Goal: Task Accomplishment & Management: Manage account settings

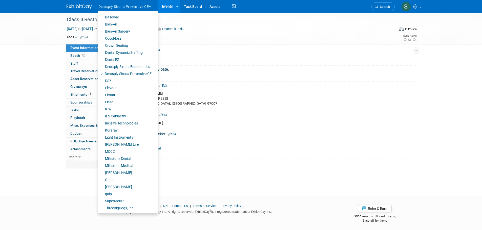
scroll to position [5, 0]
click at [112, 194] on link "quip" at bounding box center [126, 194] width 56 height 7
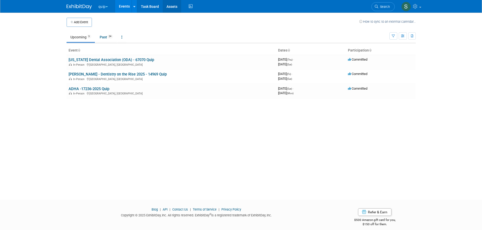
click at [173, 7] on link "Assets" at bounding box center [172, 6] width 18 height 13
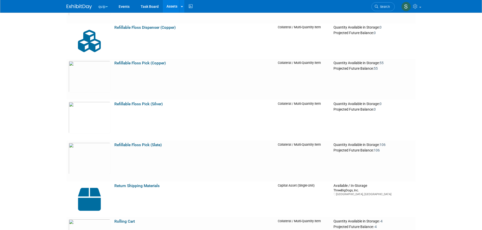
scroll to position [3784, 0]
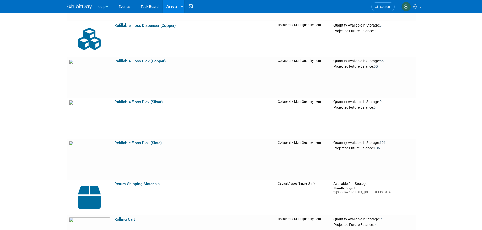
click at [107, 4] on button "quip" at bounding box center [106, 5] width 16 height 11
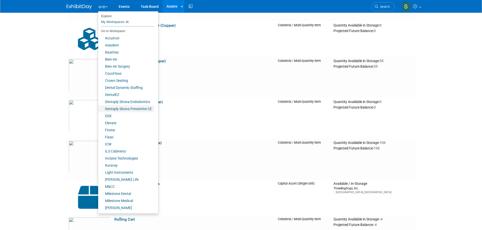
click at [137, 106] on link "Dentsply Sirona Preventive CE" at bounding box center [126, 108] width 56 height 7
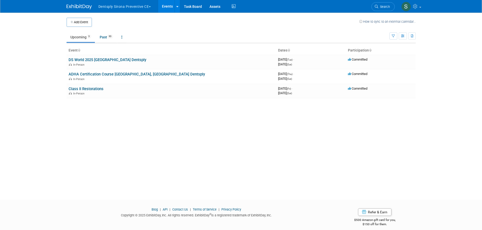
click at [114, 58] on link "DS World 2025 [GEOGRAPHIC_DATA] Dentsply" at bounding box center [108, 60] width 78 height 5
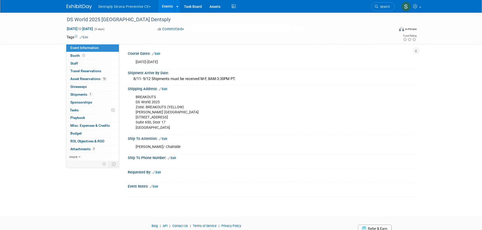
drag, startPoint x: 180, startPoint y: 127, endPoint x: 134, endPoint y: 119, distance: 46.4
click at [134, 119] on div "BREAKOUTS DS World 2025 Zone: BREAKOUTS (YELLOW) [PERSON_NAME][GEOGRAPHIC_DATA]…" at bounding box center [246, 112] width 228 height 41
copy div "4150 Industrial Center Drive Suite 650, Door 17 North Las Vegas, NV 89030"
click at [128, 2] on button "Dentsply Sirona Preventive CE" at bounding box center [127, 5] width 59 height 11
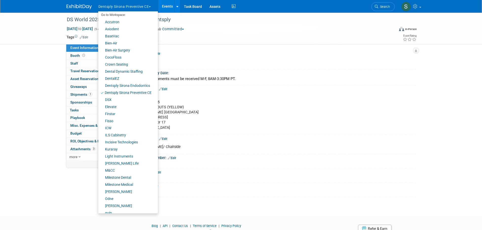
scroll to position [35, 0]
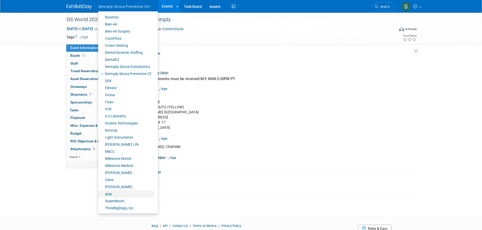
click at [105, 193] on link "quip" at bounding box center [126, 194] width 56 height 7
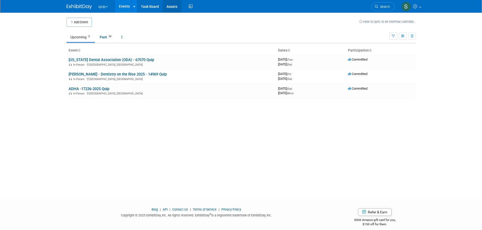
click at [171, 4] on link "Assets" at bounding box center [172, 6] width 18 height 13
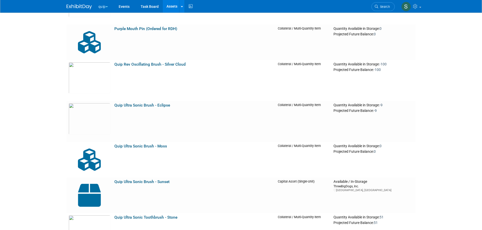
scroll to position [3430, 0]
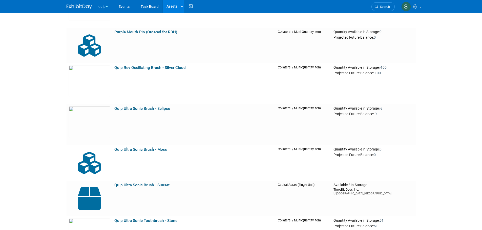
click at [150, 148] on link "Quip Ultra Sonic Brush - Moss" at bounding box center [140, 149] width 53 height 5
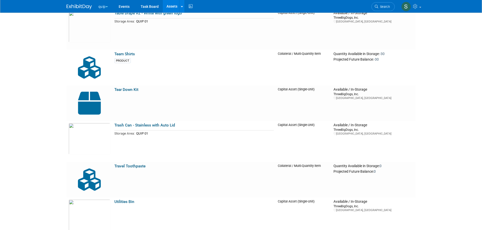
scroll to position [4306, 0]
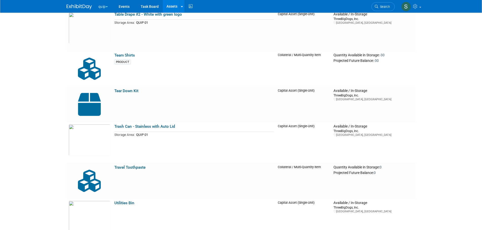
click at [103, 6] on button "quip" at bounding box center [106, 5] width 16 height 11
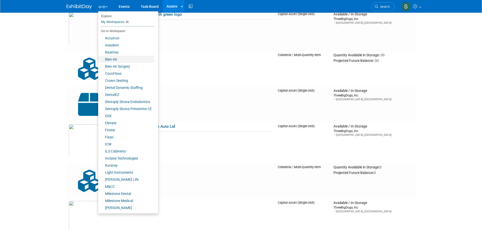
click at [114, 57] on link "Bien-Air" at bounding box center [126, 59] width 56 height 7
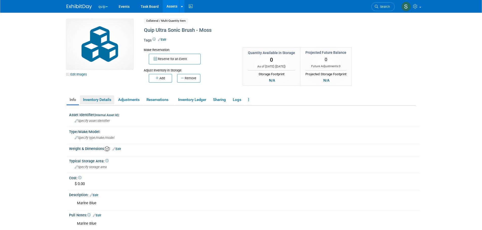
click at [98, 98] on link "Inventory Details" at bounding box center [97, 100] width 34 height 9
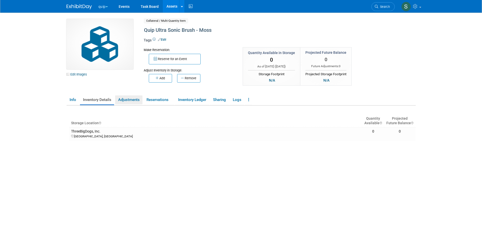
click at [131, 98] on link "Adjustments" at bounding box center [128, 100] width 27 height 9
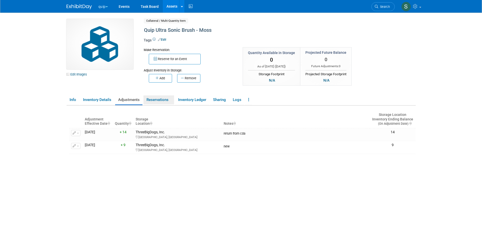
click at [154, 97] on link "Reservations" at bounding box center [158, 100] width 31 height 9
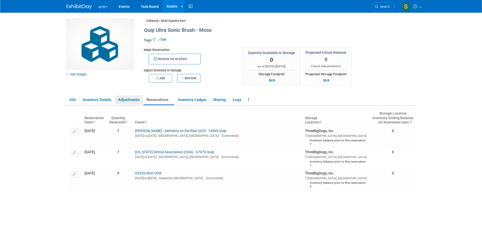
click at [130, 98] on link "Adjustments" at bounding box center [128, 100] width 27 height 9
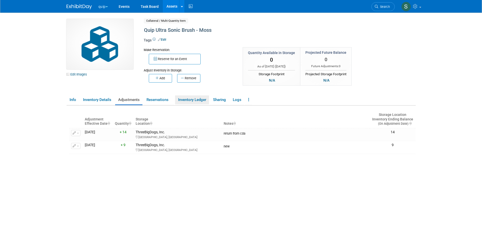
click at [198, 98] on link "Inventory Ledger" at bounding box center [192, 100] width 34 height 9
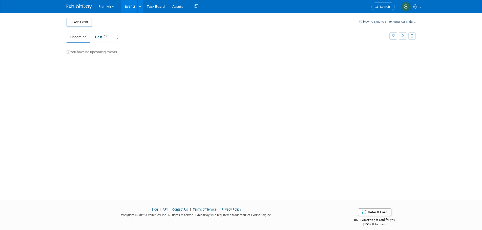
click at [88, 25] on button "Add Event" at bounding box center [78, 22] width 25 height 9
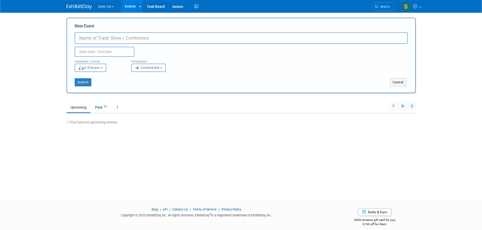
click at [88, 37] on input "New Event" at bounding box center [241, 38] width 333 height 12
paste input "09078-2025- Bien Air Greater [US_STATE] Dental Meeting"
type input "09078-2025- Bien Air Greater [US_STATE] Dental Meeting"
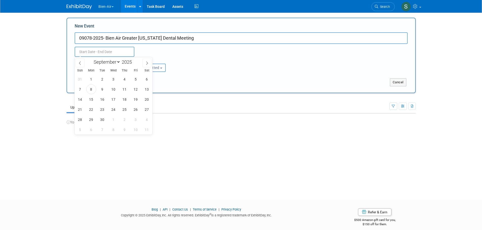
click at [113, 51] on input "text" at bounding box center [105, 52] width 60 height 10
click at [146, 62] on icon at bounding box center [147, 63] width 4 height 4
select select "10"
drag, startPoint x: 146, startPoint y: 64, endPoint x: 80, endPoint y: 121, distance: 87.3
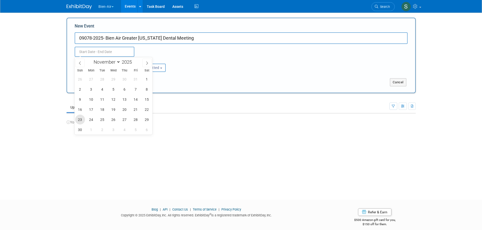
click at [80, 121] on span "23" at bounding box center [80, 120] width 10 height 10
click at [79, 117] on span "23" at bounding box center [80, 120] width 10 height 10
type input "Nov 23, 2025 to Nov 23, 2025"
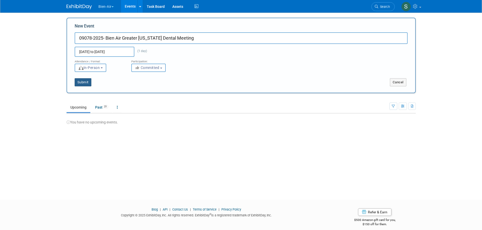
click at [85, 86] on button "Submit" at bounding box center [83, 82] width 17 height 8
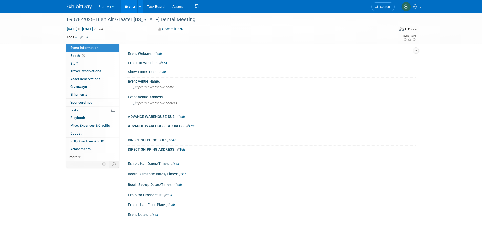
click at [75, 55] on span "Booth" at bounding box center [78, 56] width 16 height 4
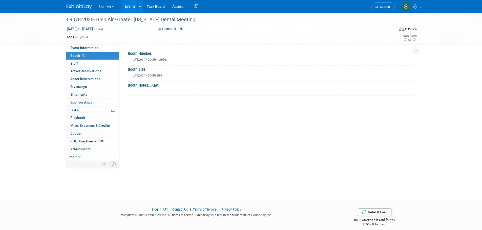
click at [164, 76] on div "Specify booth size" at bounding box center [271, 76] width 280 height 8
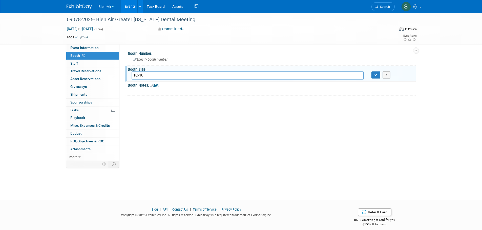
type input "10x10"
click at [173, 59] on div "Specify booth number" at bounding box center [271, 60] width 280 height 8
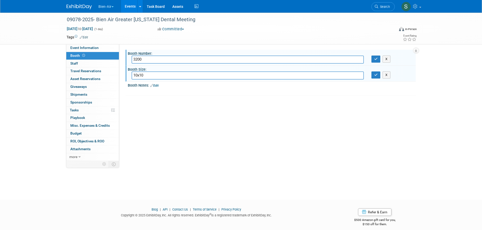
type input "3200"
click at [374, 58] on icon "button" at bounding box center [376, 58] width 4 height 3
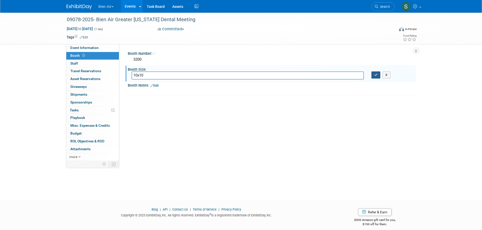
click at [373, 77] on button "button" at bounding box center [375, 75] width 9 height 7
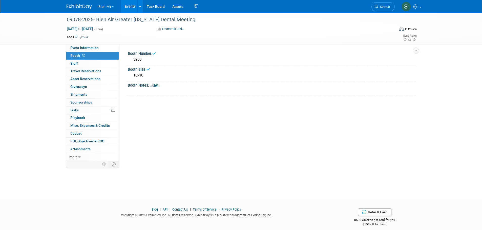
click at [87, 47] on span "Event Information" at bounding box center [84, 48] width 28 height 4
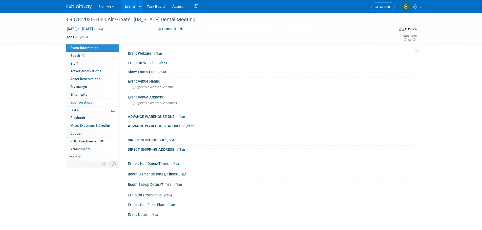
click at [161, 54] on link "Edit" at bounding box center [157, 54] width 8 height 4
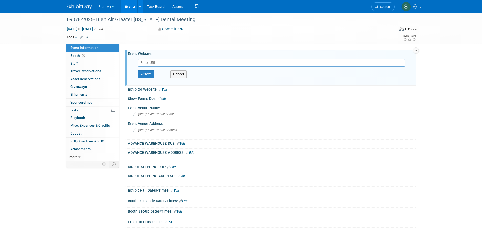
click at [152, 62] on input "text" at bounding box center [271, 63] width 267 height 8
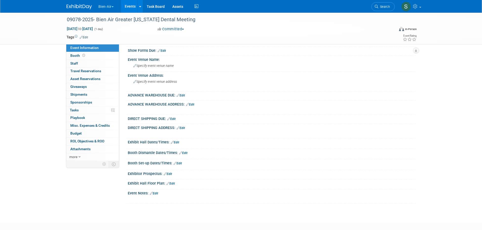
scroll to position [51, 0]
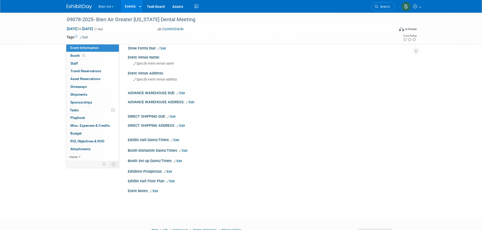
click at [174, 181] on link "Edit" at bounding box center [170, 182] width 8 height 4
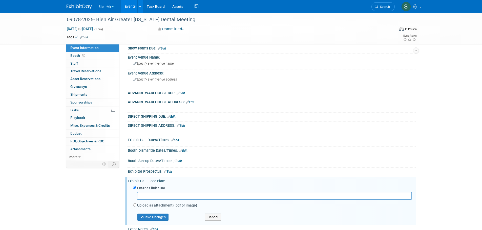
click at [156, 195] on input "text" at bounding box center [274, 196] width 275 height 8
type input "https://s19.a2zinc.net/clients/gnydm/gnydm2025/Public/eventmap.aspx?_gl=1*1xlus…"
click at [163, 216] on button "Save Changes" at bounding box center [152, 217] width 31 height 7
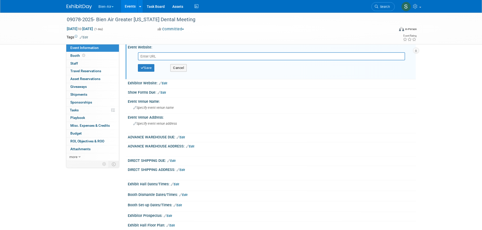
scroll to position [0, 0]
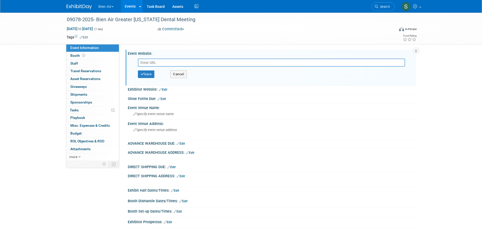
click at [159, 62] on input "text" at bounding box center [271, 63] width 267 height 8
paste input "[URL][DOMAIN_NAME]"
type input "[URL][DOMAIN_NAME]"
click at [149, 73] on button "Save" at bounding box center [146, 75] width 17 height 8
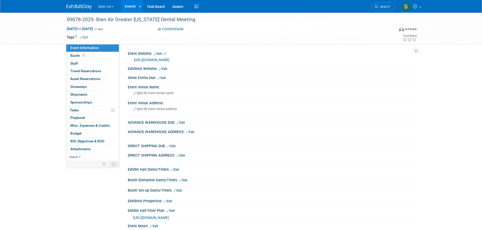
click at [164, 68] on link "Edit" at bounding box center [163, 69] width 8 height 4
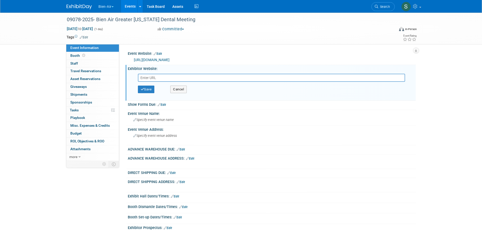
click at [81, 28] on span "Nov 23, 2025 to Nov 23, 2025" at bounding box center [79, 29] width 27 height 5
type input "Nov 23, 2025"
select select "10"
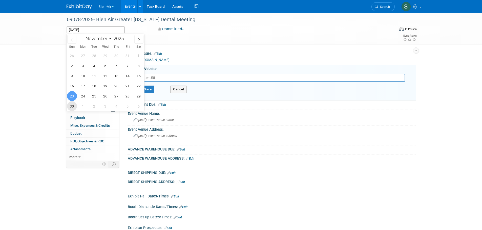
click at [71, 105] on span "30" at bounding box center [72, 106] width 10 height 10
type input "[DATE]"
click at [105, 106] on span "3" at bounding box center [105, 106] width 10 height 10
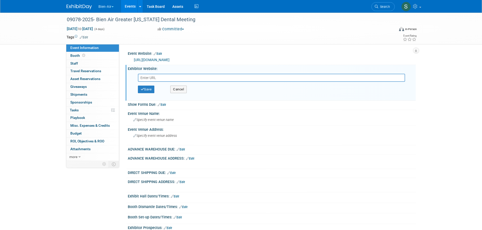
click at [150, 77] on input "text" at bounding box center [271, 78] width 267 height 8
paste input "https://www.freemanco.com/store/show/schedule?showID=537599"
type input "https://www.freemanco.com/store/show/schedule?showID=537599"
click at [149, 89] on button "Save" at bounding box center [146, 90] width 17 height 8
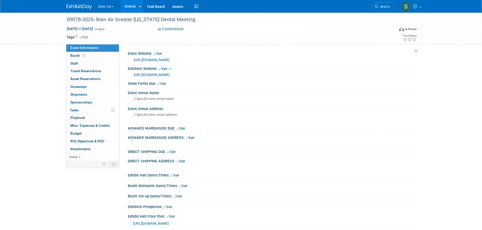
click at [165, 83] on link "Edit" at bounding box center [162, 84] width 8 height 4
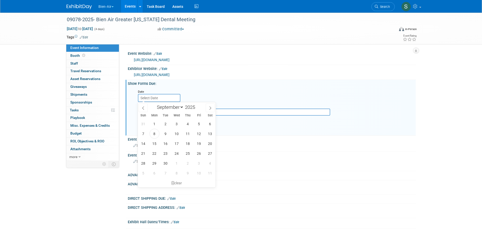
click at [144, 100] on input "text" at bounding box center [159, 98] width 42 height 8
click at [210, 109] on icon at bounding box center [210, 108] width 2 height 3
select select "9"
click at [197, 166] on span "31" at bounding box center [199, 164] width 10 height 10
type input "Oct 31, 2025"
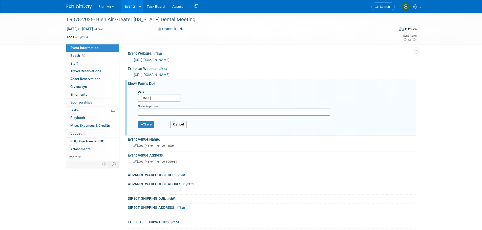
click at [156, 112] on input "text" at bounding box center [234, 112] width 192 height 7
type input "Freeman"
click at [147, 122] on button "Save" at bounding box center [146, 125] width 17 height 8
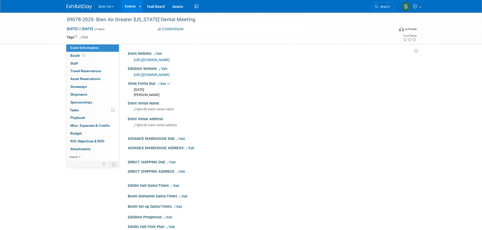
click at [156, 109] on span "Specify event venue name" at bounding box center [153, 109] width 40 height 4
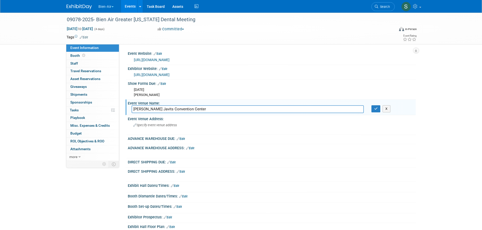
type input "Jacob K. Javits Convention Center"
click at [376, 106] on button "button" at bounding box center [375, 108] width 9 height 7
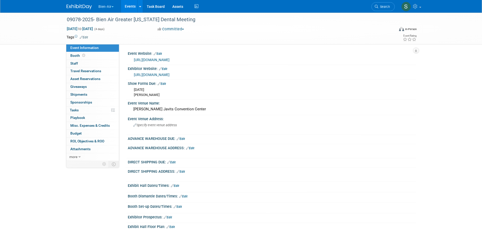
click at [148, 126] on span "Specify event venue address" at bounding box center [154, 125] width 43 height 4
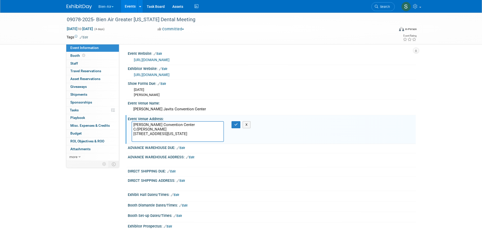
drag, startPoint x: 156, startPoint y: 130, endPoint x: 114, endPoint y: 132, distance: 41.7
click at [117, 131] on div "Event Information Event Info Booth Booth 0 Staff 0 Staff 0 Travel Reservations …" at bounding box center [241, 137] width 356 height 249
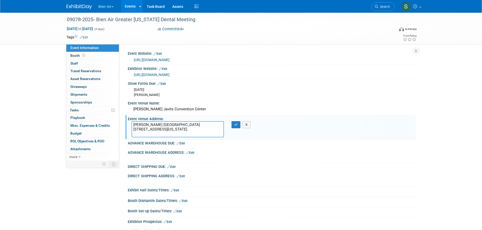
type textarea "Jacob K Javits Convention Center 369 12th Ave New York, NY 10018"
click at [234, 125] on icon "button" at bounding box center [236, 124] width 4 height 3
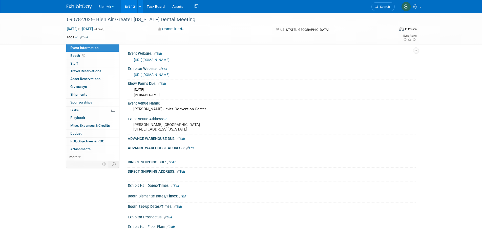
click at [184, 141] on link "Edit" at bounding box center [180, 139] width 8 height 4
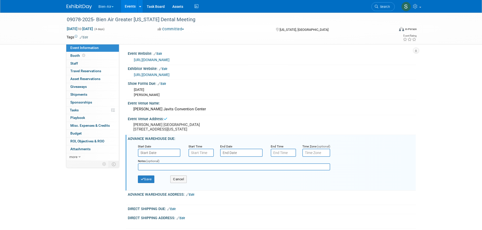
click at [168, 157] on input "text" at bounding box center [159, 153] width 42 height 8
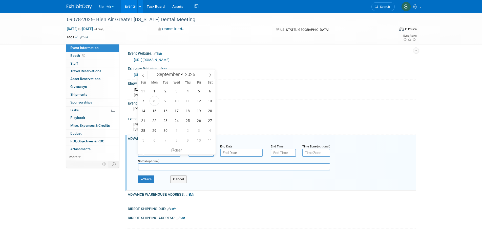
click at [210, 72] on span at bounding box center [210, 75] width 9 height 9
select select "9"
click at [179, 131] on span "29" at bounding box center [177, 131] width 10 height 10
type input "Oct 29, 2025"
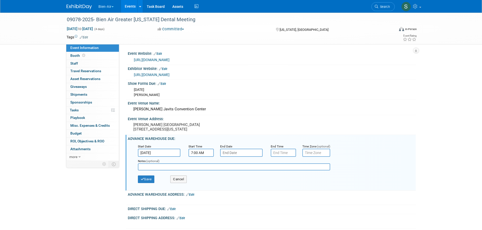
click at [201, 156] on input "7:00 AM" at bounding box center [200, 153] width 25 height 8
click at [201, 169] on span at bounding box center [200, 165] width 9 height 9
type input "8:00 AM"
click at [235, 200] on span at bounding box center [237, 198] width 34 height 9
click at [239, 157] on input "text" at bounding box center [241, 153] width 42 height 8
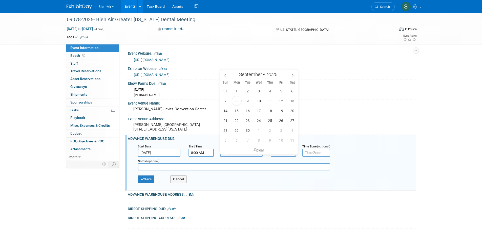
click at [290, 74] on icon at bounding box center [292, 76] width 4 height 4
click at [290, 74] on span at bounding box center [292, 75] width 9 height 9
select select "10"
click at [284, 121] on span "21" at bounding box center [281, 121] width 10 height 10
type input "Nov 21, 2025"
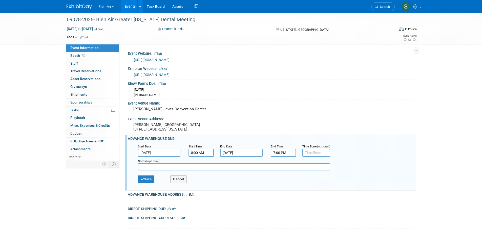
click at [276, 156] on input "7:00 PM" at bounding box center [283, 153] width 25 height 8
click at [285, 190] on span at bounding box center [282, 187] width 9 height 9
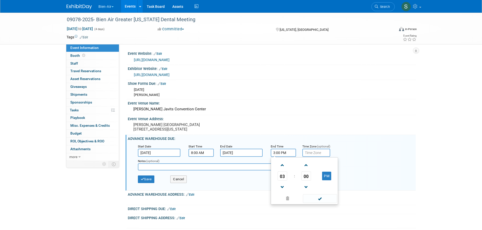
click at [285, 190] on span at bounding box center [282, 187] width 9 height 9
click at [304, 176] on span "00" at bounding box center [306, 176] width 10 height 9
click at [307, 180] on td "30" at bounding box center [312, 179] width 16 height 14
type input "2:30 PM"
click at [318, 203] on span at bounding box center [320, 198] width 34 height 9
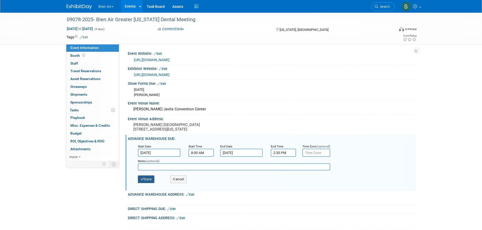
click at [149, 183] on button "Save" at bounding box center [146, 180] width 17 height 8
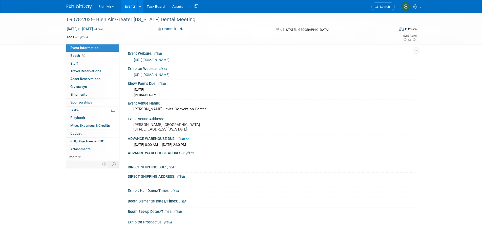
click at [196, 156] on div "ADVANCE WAREHOUSE ADDRESS: Edit" at bounding box center [272, 152] width 288 height 7
click at [193, 158] on div "X" at bounding box center [270, 156] width 281 height 3
click at [192, 155] on link "Edit" at bounding box center [190, 154] width 8 height 4
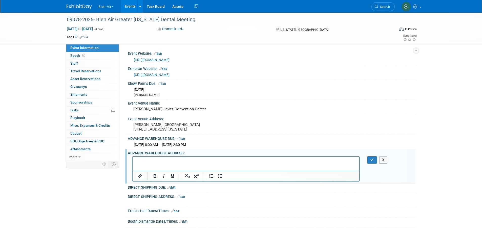
click at [148, 163] on p "Rich Text Area. Press ALT-0 for help." at bounding box center [245, 161] width 221 height 5
paste body "Rich Text Area. Press ALT-0 for help."
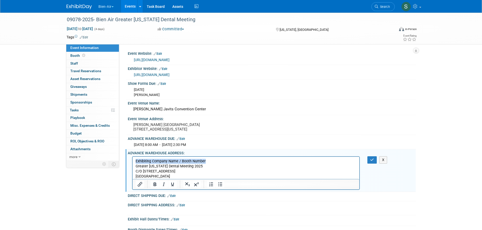
drag, startPoint x: 209, startPoint y: 159, endPoint x: 134, endPoint y: 161, distance: 74.9
click at [134, 161] on html "Exhibiting Company Name / Booth Number Greater New York Dental Meeting 2025 C/O…" at bounding box center [245, 168] width 227 height 22
click at [151, 161] on p "Bien Air dental Booth 3200 Greater New York Dental Meeting 2025 C/O Freeman140 …" at bounding box center [245, 169] width 221 height 20
click at [371, 162] on button "button" at bounding box center [371, 159] width 9 height 7
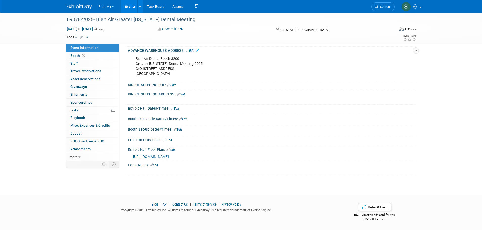
scroll to position [112, 0]
click at [173, 83] on link "Edit" at bounding box center [171, 85] width 8 height 4
select select "8"
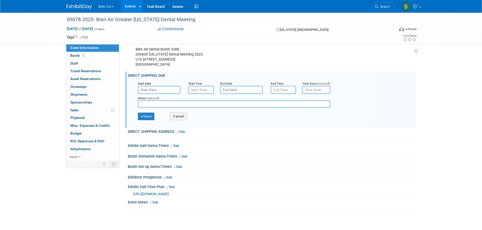
click at [169, 92] on input "text" at bounding box center [159, 90] width 42 height 8
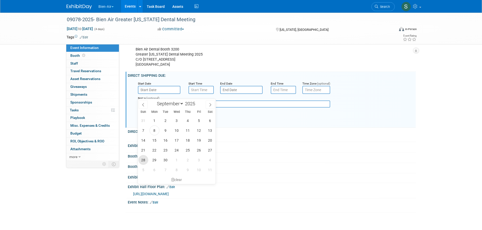
click at [144, 159] on span "28" at bounding box center [143, 160] width 10 height 10
type input "Sep 28, 2025"
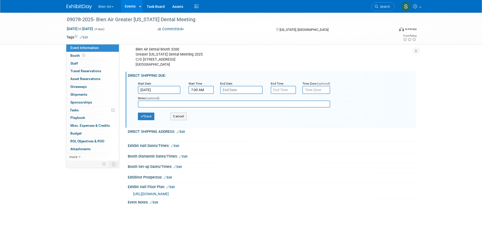
click at [204, 94] on input "7:00 AM" at bounding box center [200, 90] width 25 height 8
click at [198, 107] on span at bounding box center [200, 102] width 9 height 9
type input "8:00 AM"
click at [240, 140] on span at bounding box center [237, 135] width 34 height 9
click at [241, 94] on input "text" at bounding box center [241, 90] width 42 height 8
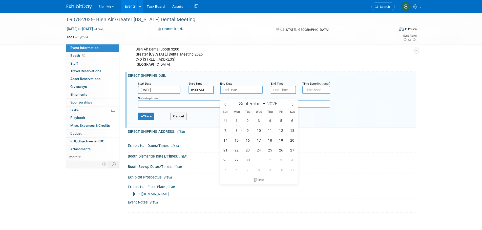
click at [291, 104] on icon at bounding box center [292, 105] width 4 height 4
select select "10"
click at [159, 94] on input "Sep 28, 2025" at bounding box center [159, 90] width 42 height 8
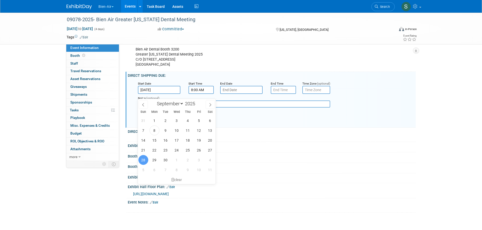
click at [210, 103] on icon at bounding box center [210, 105] width 4 height 4
select select "10"
click at [198, 159] on span "28" at bounding box center [199, 160] width 10 height 10
type input "Nov 28, 2025"
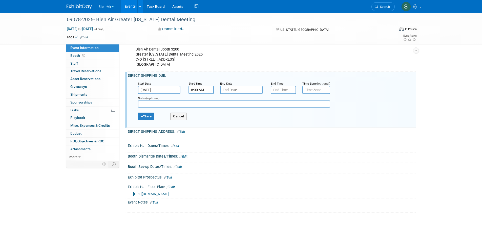
click at [232, 94] on input "text" at bounding box center [241, 90] width 42 height 8
click at [226, 172] on span "30" at bounding box center [225, 170] width 10 height 10
type input "Nov 30, 2025"
click at [287, 94] on input "7:00 PM" at bounding box center [283, 90] width 25 height 8
click at [283, 105] on span at bounding box center [282, 102] width 9 height 9
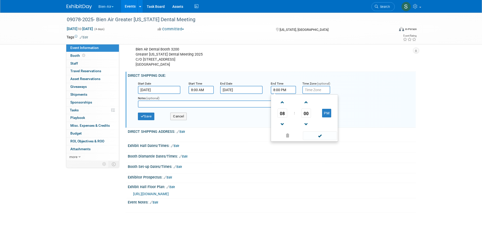
click at [283, 105] on span at bounding box center [282, 102] width 9 height 9
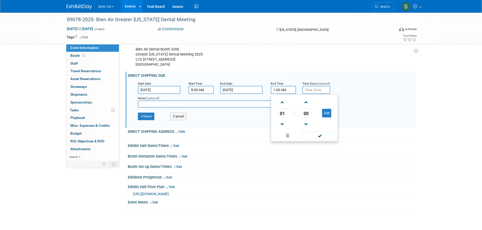
click at [283, 105] on span at bounding box center [282, 102] width 9 height 9
click at [324, 118] on button "AM" at bounding box center [326, 113] width 9 height 9
type input "2:00 PM"
click at [328, 139] on span at bounding box center [320, 135] width 34 height 9
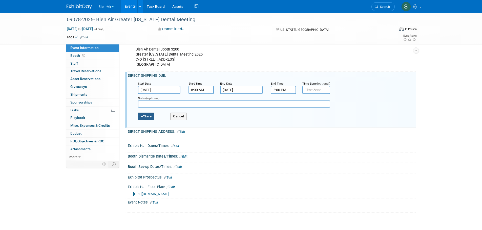
click at [149, 120] on button "Save" at bounding box center [146, 117] width 17 height 8
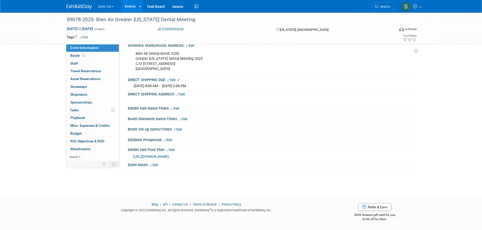
drag, startPoint x: 149, startPoint y: 121, endPoint x: 325, endPoint y: 87, distance: 179.7
click at [328, 83] on div "Fri. Nov 28, 2025 8:00 AM - Sun. Nov 30, 2025 2:00 PM" at bounding box center [271, 85] width 280 height 6
click at [183, 94] on link "Edit" at bounding box center [180, 95] width 8 height 4
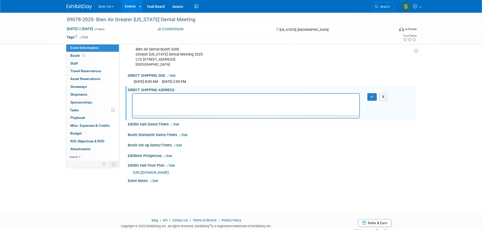
scroll to position [0, 0]
drag, startPoint x: 264, startPoint y: 197, endPoint x: 134, endPoint y: 95, distance: 164.8
click at [134, 95] on html at bounding box center [245, 97] width 227 height 7
drag, startPoint x: 134, startPoint y: 95, endPoint x: 243, endPoint y: 103, distance: 108.5
drag, startPoint x: 243, startPoint y: 103, endPoint x: 157, endPoint y: 99, distance: 85.5
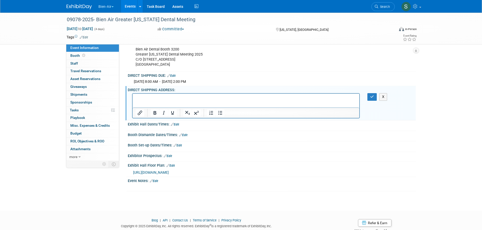
paste body "Rich Text Area. Press ALT-0 for help."
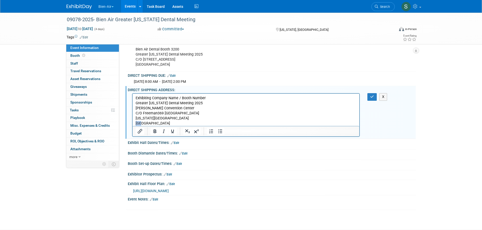
drag, startPoint x: 147, startPoint y: 125, endPoint x: 123, endPoint y: 125, distance: 23.3
click at [132, 125] on html "Exhibiting Company Name / Booth Number Greater New York Dental Meeting 2025 Jac…" at bounding box center [245, 110] width 227 height 32
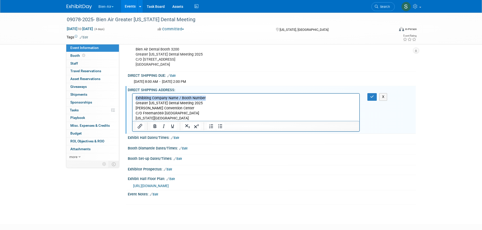
drag, startPoint x: 208, startPoint y: 98, endPoint x: 124, endPoint y: 95, distance: 83.7
click at [132, 95] on html "Exhibiting Company Name / Booth Number Greater New York Dental Meeting 2025 Jac…" at bounding box center [245, 107] width 227 height 27
click at [371, 99] on button "button" at bounding box center [371, 96] width 9 height 7
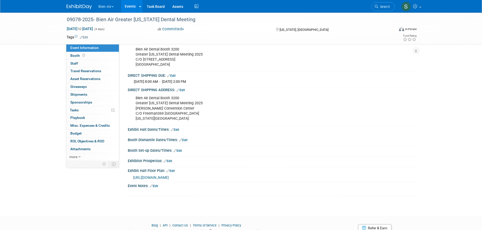
click at [177, 132] on link "Edit" at bounding box center [175, 130] width 8 height 4
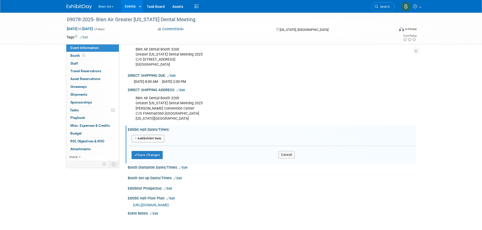
click at [160, 142] on button "Add Another Exhibit Date" at bounding box center [147, 139] width 33 height 8
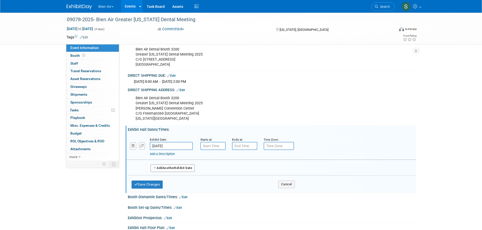
click at [160, 171] on button "Add Another Exhibit Date" at bounding box center [172, 169] width 44 height 8
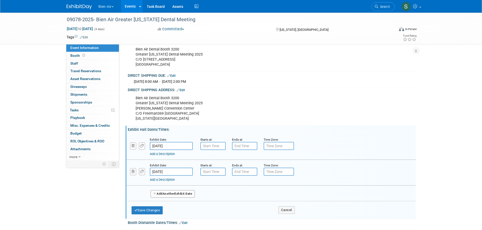
click at [164, 196] on button "Add Another Exhibit Date" at bounding box center [172, 194] width 44 height 8
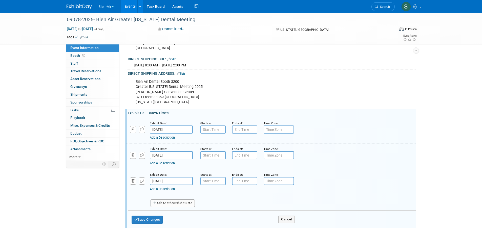
scroll to position [129, 0]
click at [174, 205] on span "Another" at bounding box center [169, 203] width 12 height 4
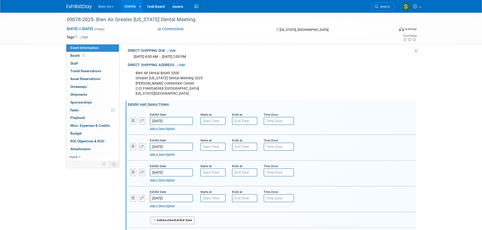
scroll to position [146, 0]
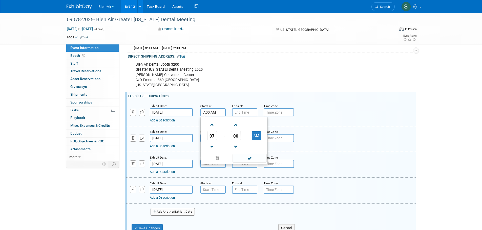
click at [215, 117] on input "7:00 AM" at bounding box center [212, 112] width 25 height 8
click at [212, 128] on span at bounding box center [212, 125] width 9 height 9
click at [212, 127] on span at bounding box center [212, 125] width 9 height 9
click at [236, 138] on span "00" at bounding box center [236, 135] width 10 height 9
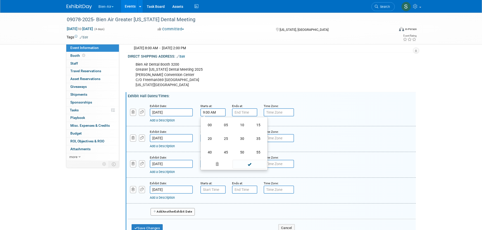
click at [245, 146] on td "30" at bounding box center [242, 139] width 16 height 14
type input "9:30 AM"
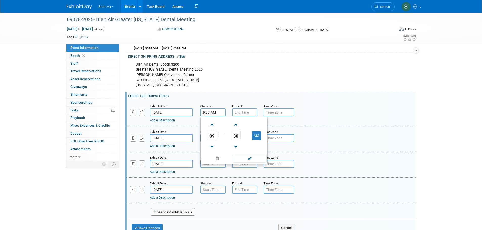
click at [242, 162] on span at bounding box center [249, 158] width 34 height 9
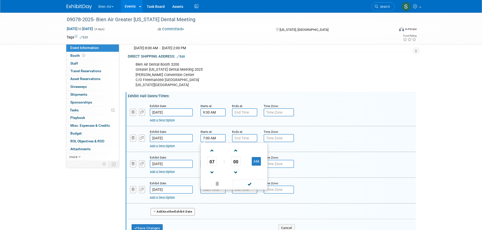
click at [216, 142] on input "7:00 AM" at bounding box center [212, 138] width 25 height 8
click at [211, 153] on span at bounding box center [212, 150] width 9 height 9
click at [237, 166] on span "00" at bounding box center [236, 161] width 10 height 9
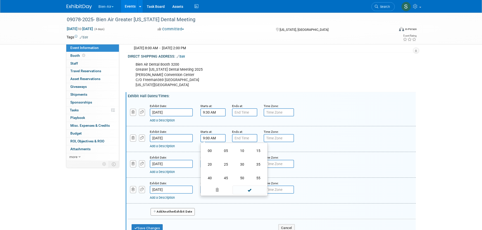
click at [245, 170] on td "30" at bounding box center [242, 165] width 16 height 14
type input "9:30 AM"
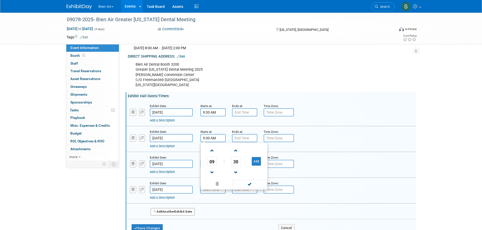
click at [246, 185] on span at bounding box center [249, 184] width 34 height 9
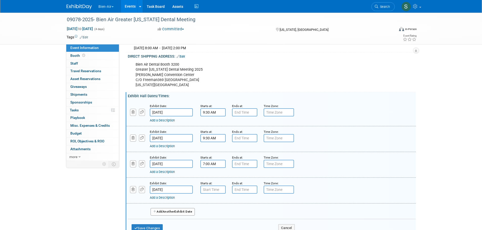
click at [212, 168] on input "7:00 AM" at bounding box center [212, 164] width 25 height 8
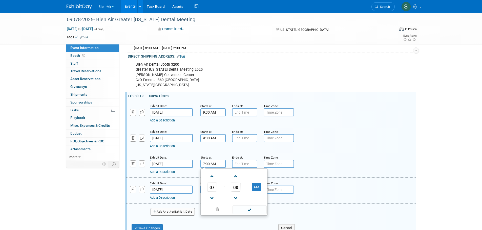
click at [212, 179] on span at bounding box center [212, 176] width 9 height 9
click at [234, 191] on span "00" at bounding box center [236, 187] width 10 height 9
click at [240, 194] on td "30" at bounding box center [242, 191] width 16 height 14
type input "9:30 AM"
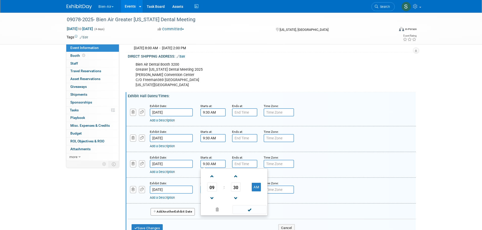
click at [241, 213] on span at bounding box center [249, 210] width 34 height 9
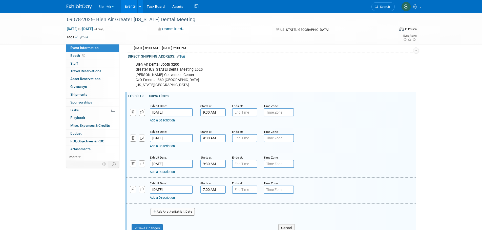
click at [217, 193] on input "7:00 AM" at bounding box center [212, 190] width 25 height 8
click at [213, 207] on span at bounding box center [212, 202] width 9 height 9
click at [232, 218] on span "00" at bounding box center [236, 213] width 10 height 9
click at [240, 220] on td "30" at bounding box center [242, 216] width 16 height 14
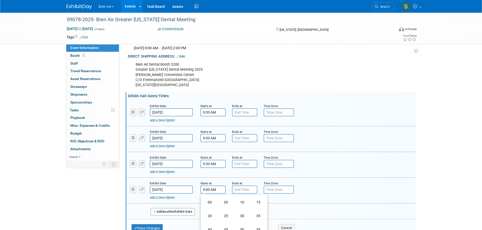
type input "9:30 AM"
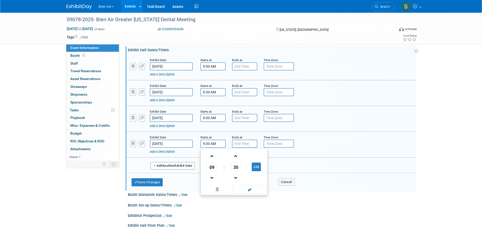
scroll to position [196, 0]
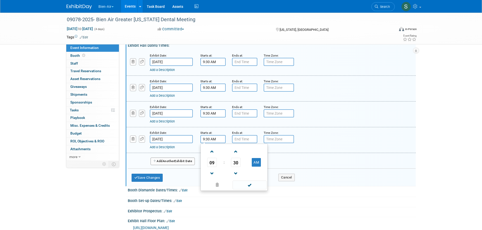
drag, startPoint x: 255, startPoint y: 190, endPoint x: 259, endPoint y: 188, distance: 5.1
click at [255, 190] on span at bounding box center [249, 185] width 34 height 9
click at [253, 64] on input "7:00 PM" at bounding box center [244, 62] width 25 height 8
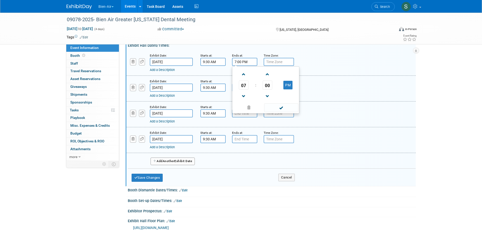
click at [242, 99] on span at bounding box center [243, 96] width 9 height 9
click at [267, 89] on span "00" at bounding box center [267, 85] width 10 height 9
click at [273, 95] on td "30" at bounding box center [273, 88] width 16 height 14
type input "5:30 PM"
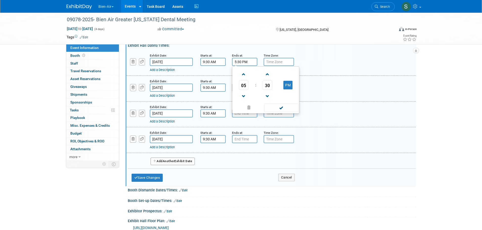
click at [275, 112] on span at bounding box center [281, 107] width 34 height 9
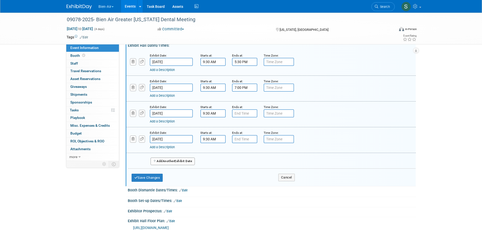
click at [243, 92] on input "7:00 PM" at bounding box center [244, 88] width 25 height 8
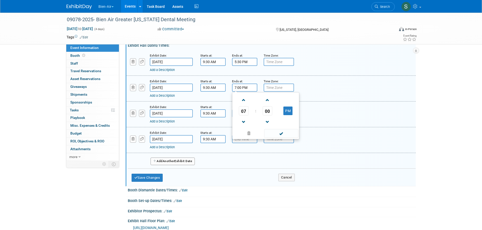
click at [245, 125] on span at bounding box center [243, 122] width 9 height 9
drag, startPoint x: 245, startPoint y: 125, endPoint x: 257, endPoint y: 120, distance: 13.4
click at [245, 125] on span at bounding box center [243, 122] width 9 height 9
click at [266, 116] on span "00" at bounding box center [267, 110] width 10 height 9
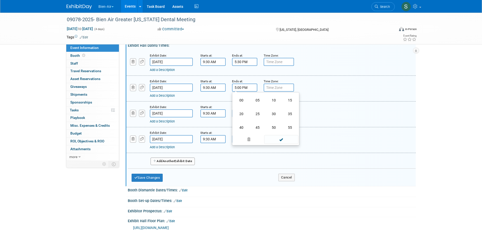
click at [273, 121] on td "30" at bounding box center [273, 114] width 16 height 14
type input "5:30 PM"
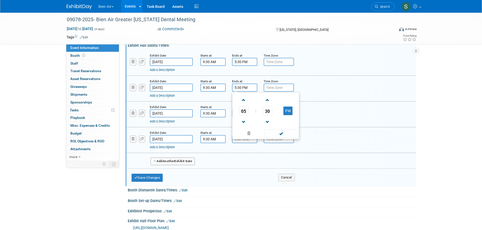
click at [279, 138] on span at bounding box center [281, 133] width 34 height 9
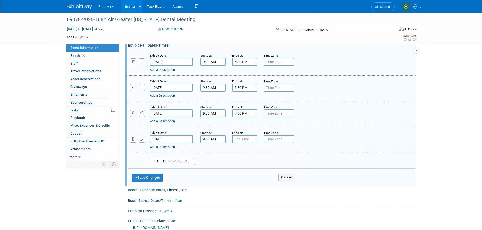
click at [247, 118] on input "7:00 PM" at bounding box center [244, 113] width 25 height 8
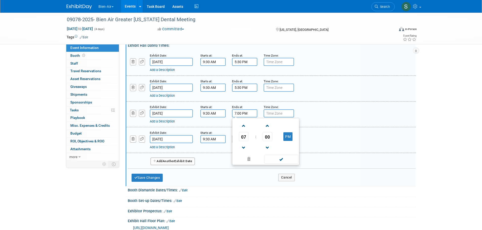
click at [245, 150] on span at bounding box center [243, 148] width 9 height 9
click at [268, 141] on span "00" at bounding box center [267, 136] width 10 height 9
click at [272, 142] on td "30" at bounding box center [273, 140] width 16 height 14
type input "5:30 PM"
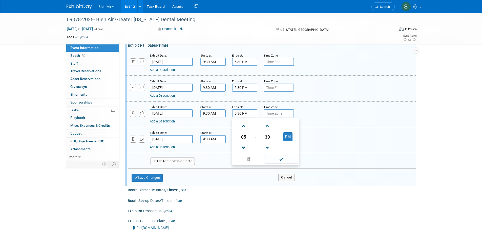
click at [277, 163] on span at bounding box center [281, 159] width 34 height 9
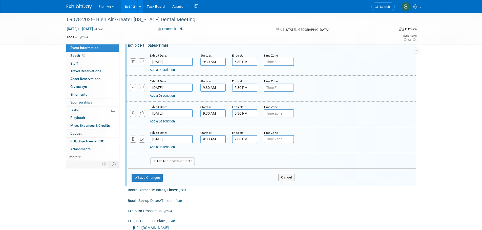
click at [249, 141] on input "7:00 PM" at bounding box center [244, 139] width 25 height 8
click at [243, 166] on span "07" at bounding box center [244, 162] width 10 height 9
click at [260, 170] on td "05" at bounding box center [257, 166] width 16 height 14
click at [265, 167] on span "00" at bounding box center [267, 162] width 10 height 9
click at [274, 169] on td "30" at bounding box center [273, 166] width 16 height 14
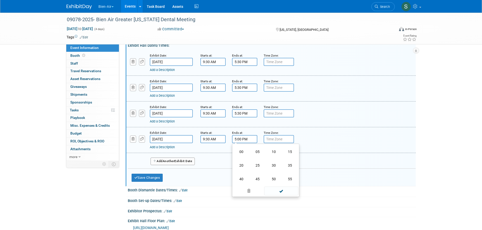
type input "5:30 PM"
click at [271, 190] on span at bounding box center [281, 185] width 34 height 9
click at [164, 182] on div "Save Changes Cancel" at bounding box center [212, 177] width 163 height 16
click at [158, 181] on button "Save Changes" at bounding box center [146, 178] width 31 height 8
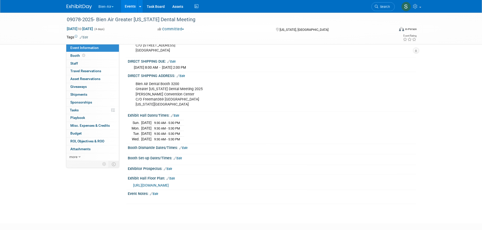
scroll to position [113, 0]
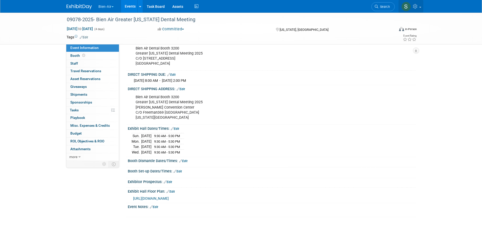
click at [412, 6] on link at bounding box center [410, 6] width 25 height 13
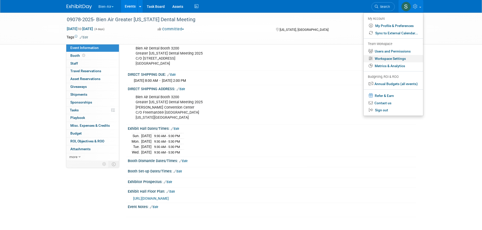
click at [402, 56] on link "Workspace Settings" at bounding box center [392, 58] width 59 height 7
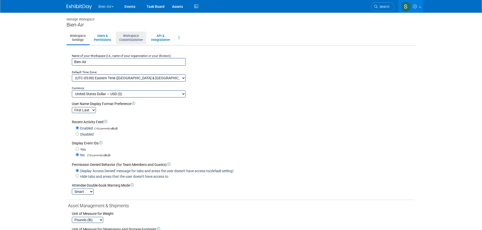
click at [130, 38] on link "Workspace Customizations" at bounding box center [131, 38] width 30 height 12
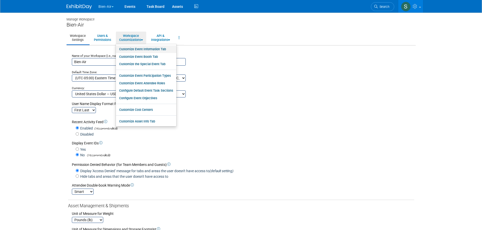
click at [130, 48] on link "Customize Event Information Tab" at bounding box center [146, 50] width 60 height 8
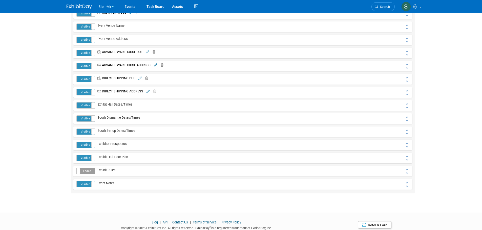
scroll to position [118, 0]
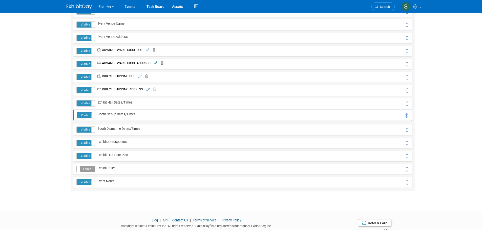
drag, startPoint x: 407, startPoint y: 130, endPoint x: 408, endPoint y: 116, distance: 14.2
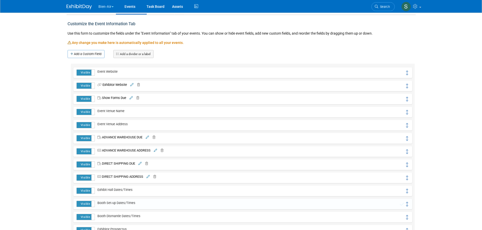
scroll to position [0, 0]
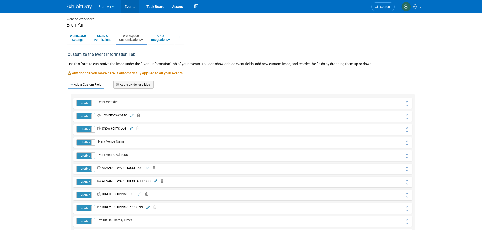
click at [131, 8] on link "Events" at bounding box center [130, 6] width 18 height 13
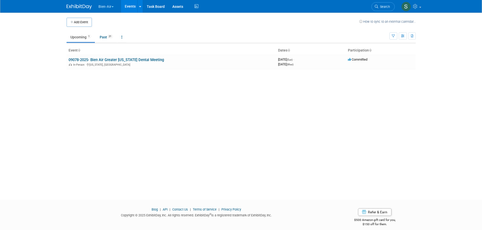
click at [119, 60] on link "09078-2025- Bien Air Greater [US_STATE] Dental Meeting" at bounding box center [116, 60] width 95 height 5
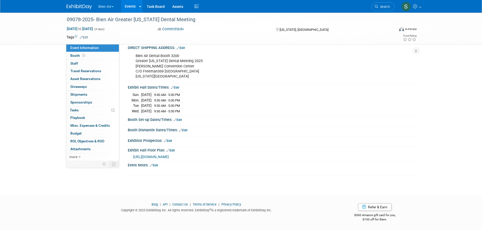
scroll to position [160, 0]
click at [181, 118] on link "Edit" at bounding box center [177, 120] width 8 height 4
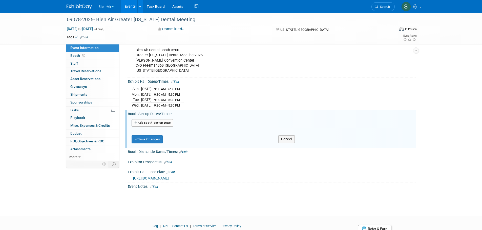
click at [171, 127] on button "Add Another Booth Set-up Date" at bounding box center [152, 123] width 42 height 8
select select "10"
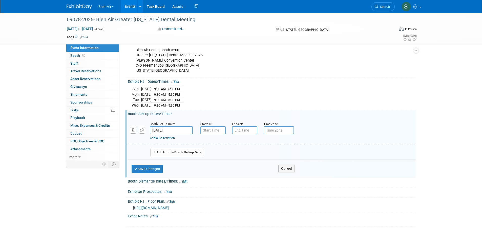
click at [173, 154] on span "Another" at bounding box center [169, 153] width 12 height 4
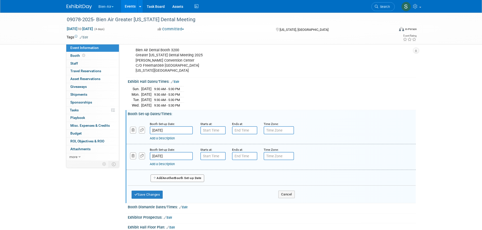
click at [170, 133] on input "[DATE]" at bounding box center [171, 130] width 43 height 8
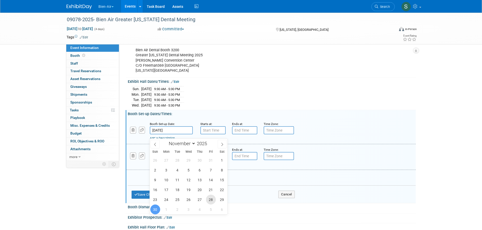
click at [210, 199] on span "28" at bounding box center [211, 200] width 10 height 10
type input "Nov 28, 2025"
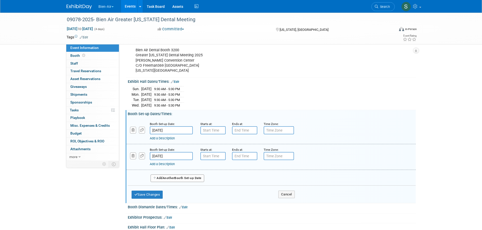
click at [180, 160] on input "Dec 1, 2025" at bounding box center [171, 156] width 43 height 8
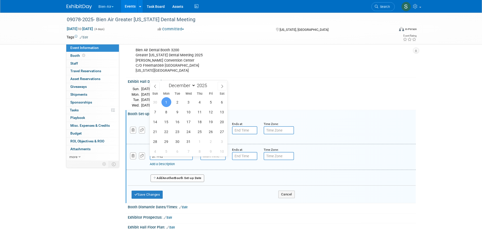
click at [155, 86] on icon at bounding box center [155, 87] width 4 height 4
select select "10"
click at [222, 143] on span "29" at bounding box center [222, 142] width 10 height 10
type input "Nov 29, 2025"
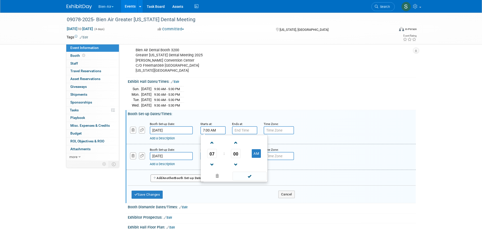
click at [216, 134] on input "7:00 AM" at bounding box center [212, 130] width 25 height 8
click at [211, 147] on span at bounding box center [212, 143] width 9 height 9
type input "10:00 AM"
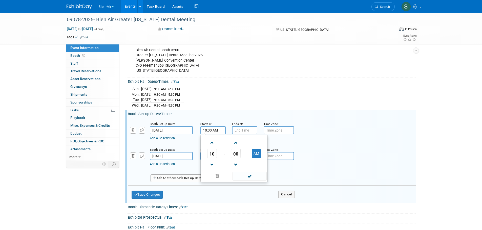
click at [242, 180] on span at bounding box center [249, 176] width 34 height 9
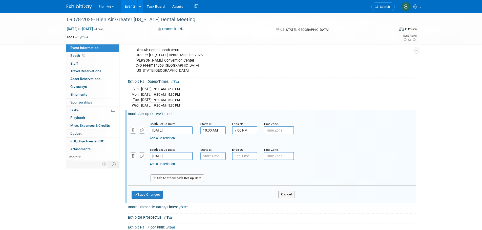
click at [250, 133] on input "7:00 PM" at bounding box center [244, 130] width 25 height 8
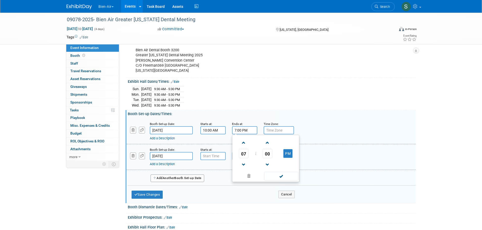
click at [243, 167] on span at bounding box center [243, 165] width 9 height 9
type input "5:00 PM"
click at [272, 181] on span at bounding box center [281, 176] width 34 height 9
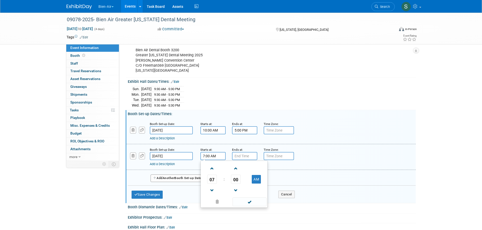
click at [221, 160] on input "7:00 AM" at bounding box center [212, 156] width 25 height 8
click at [214, 170] on span at bounding box center [212, 168] width 9 height 9
type input "8:00 AM"
click at [246, 202] on span at bounding box center [249, 202] width 34 height 9
click at [249, 159] on input "7:00 PM" at bounding box center [244, 156] width 25 height 8
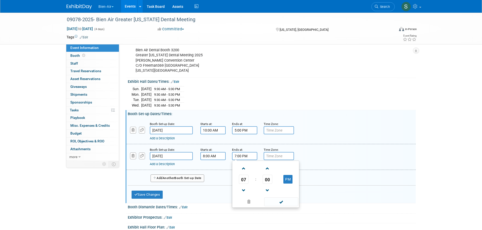
click at [247, 195] on span at bounding box center [243, 190] width 9 height 9
type input "5:00 PM"
click at [273, 203] on span at bounding box center [281, 202] width 34 height 9
click at [153, 199] on button "Save Changes" at bounding box center [146, 195] width 31 height 8
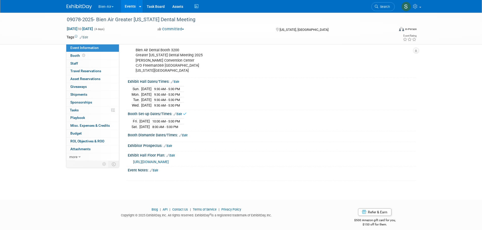
click at [185, 137] on link "Edit" at bounding box center [183, 136] width 8 height 4
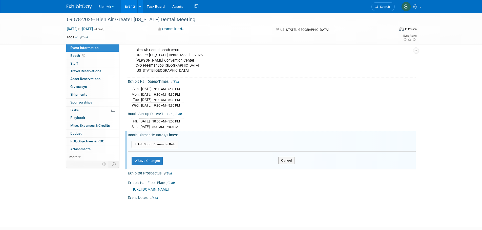
click at [170, 148] on button "Add Another Booth Dismantle Date" at bounding box center [154, 145] width 47 height 8
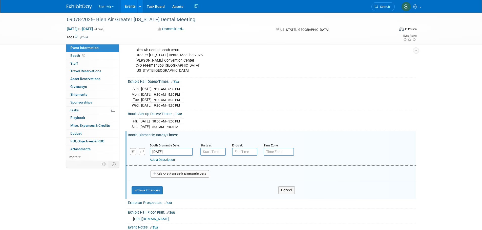
click at [173, 176] on span "Another" at bounding box center [169, 174] width 12 height 4
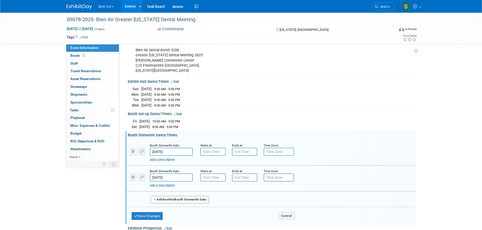
click at [171, 201] on button "Add Another Booth Dismantle Date" at bounding box center [179, 200] width 59 height 8
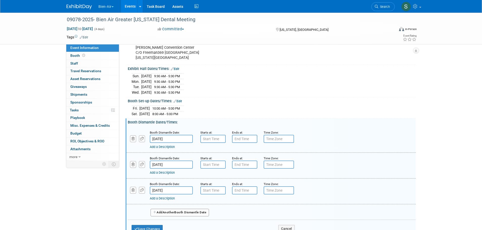
scroll to position [177, 0]
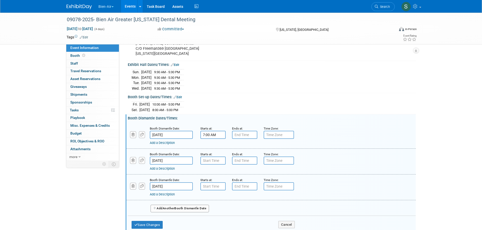
click at [215, 136] on input "7:00 AM" at bounding box center [212, 135] width 25 height 8
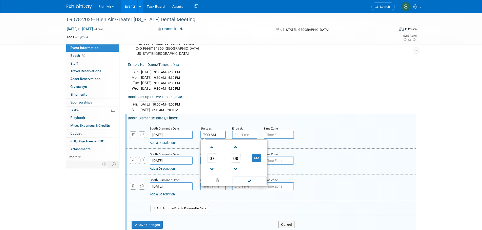
click at [213, 170] on span at bounding box center [212, 169] width 9 height 9
click at [257, 163] on button "AM" at bounding box center [256, 158] width 9 height 9
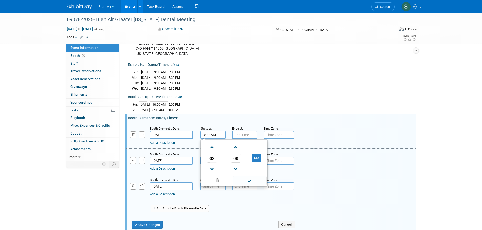
type input "3:00 PM"
drag, startPoint x: 254, startPoint y: 189, endPoint x: 252, endPoint y: 184, distance: 5.2
click at [254, 187] on div "03 : 00 PM 12 01 02 03 04 05 06 07 08 09 10 11 00 05 10 15 20 25 30 35 40 45 50…" at bounding box center [233, 163] width 67 height 47
click at [252, 184] on span at bounding box center [249, 180] width 34 height 9
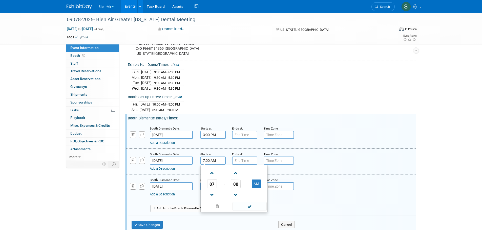
click at [215, 165] on input "7:00 AM" at bounding box center [212, 161] width 25 height 8
click at [210, 176] on span at bounding box center [212, 173] width 9 height 9
type input "8:00 AM"
click at [247, 207] on span at bounding box center [249, 206] width 34 height 9
click at [220, 191] on input "7:00 AM" at bounding box center [212, 187] width 25 height 8
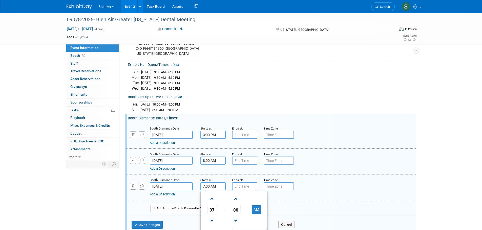
click at [212, 203] on span at bounding box center [212, 199] width 9 height 9
type input "8:00 AM"
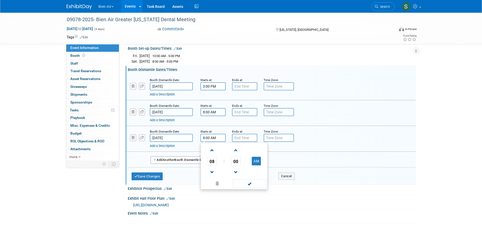
scroll to position [228, 0]
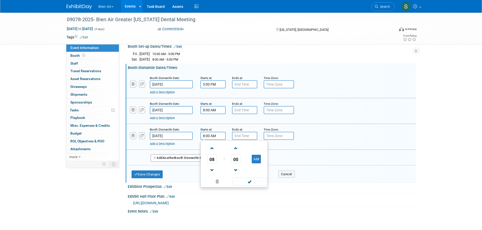
click at [249, 183] on span at bounding box center [249, 181] width 34 height 9
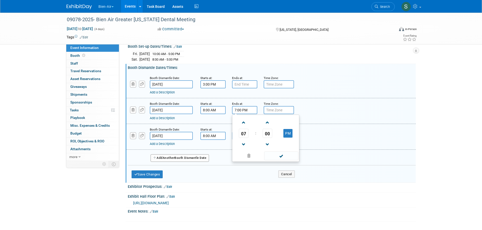
click at [245, 112] on input "7:00 PM" at bounding box center [244, 110] width 25 height 8
click at [243, 146] on span at bounding box center [243, 144] width 9 height 9
type input "5:00 PM"
click at [273, 159] on span at bounding box center [281, 156] width 34 height 9
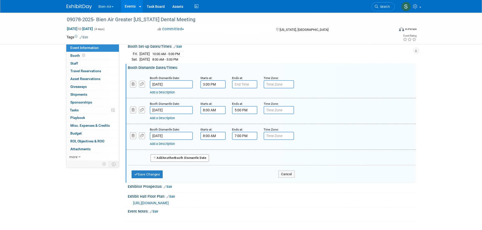
drag, startPoint x: 251, startPoint y: 141, endPoint x: 250, endPoint y: 143, distance: 2.7
click at [251, 140] on input "7:00 PM" at bounding box center [244, 136] width 25 height 8
click at [244, 150] on span at bounding box center [243, 148] width 9 height 9
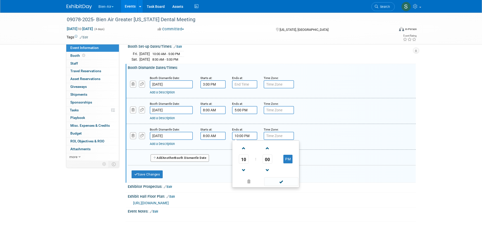
click at [244, 150] on span at bounding box center [243, 148] width 9 height 9
click at [288, 169] on table "12 : 00 AM" at bounding box center [265, 159] width 65 height 35
click at [286, 163] on button "AM" at bounding box center [287, 159] width 9 height 9
type input "12:00 PM"
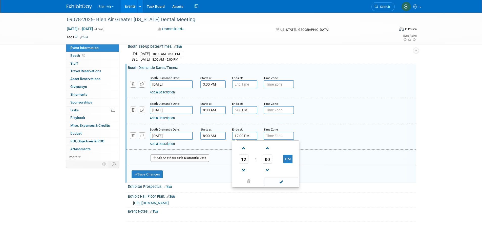
click at [288, 186] on span at bounding box center [281, 181] width 34 height 9
click at [159, 179] on button "Save Changes" at bounding box center [146, 175] width 31 height 8
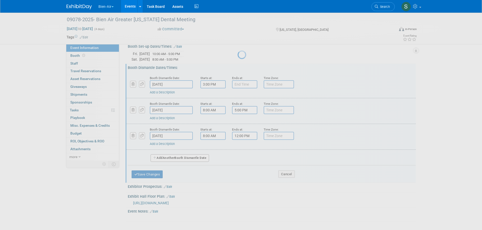
scroll to position [172, 0]
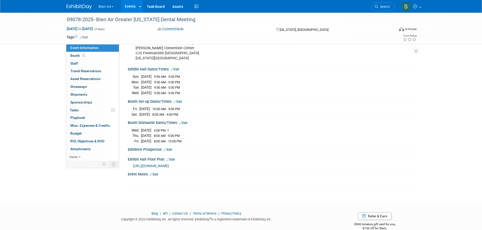
click at [185, 125] on link "Edit" at bounding box center [183, 123] width 8 height 4
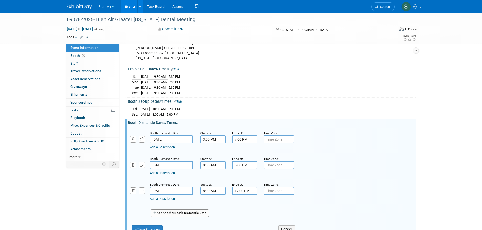
click at [243, 141] on input "7:00 PM" at bounding box center [244, 140] width 25 height 8
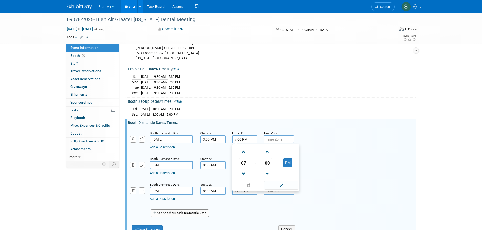
click at [246, 156] on span at bounding box center [243, 152] width 9 height 9
type input "8:00 PM"
click at [277, 190] on span at bounding box center [281, 185] width 34 height 9
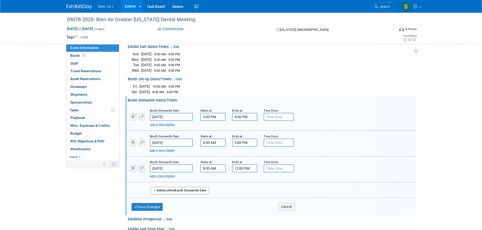
scroll to position [240, 0]
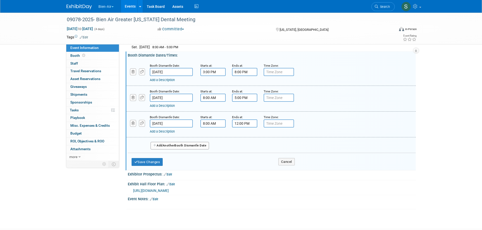
click at [159, 169] on div "Save Changes Cancel" at bounding box center [212, 161] width 163 height 16
click at [161, 166] on button "Save Changes" at bounding box center [146, 162] width 31 height 8
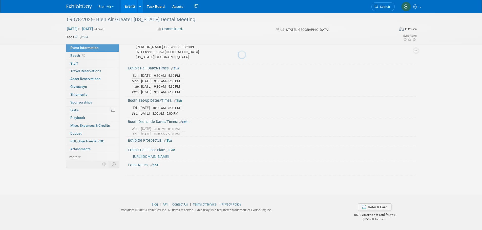
scroll to position [172, 0]
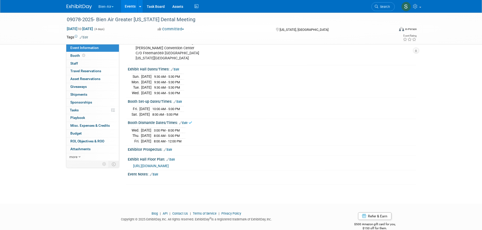
click at [170, 152] on link "Edit" at bounding box center [168, 150] width 8 height 4
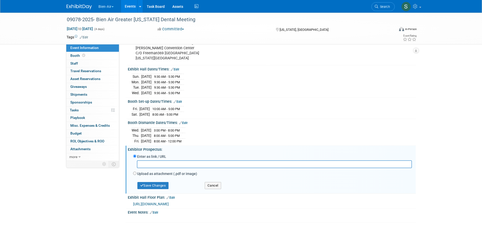
click at [141, 168] on input "text" at bounding box center [274, 165] width 275 height 8
paste input "https://www.freemanco.com/documents/quick-facts5?showId=537599&venueId=10000061…"
type input "https://www.freemanco.com/documents/quick-facts5?showId=537599&venueId=10000061…"
click at [167, 189] on button "Save Changes" at bounding box center [152, 185] width 31 height 7
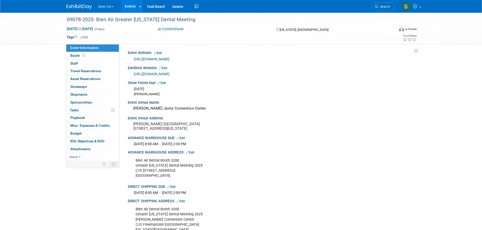
scroll to position [0, 0]
click at [107, 8] on button "Bien-Air" at bounding box center [109, 5] width 22 height 11
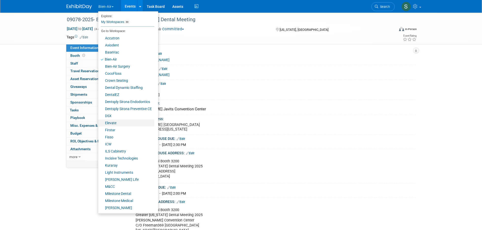
click at [115, 121] on link "Elevate" at bounding box center [126, 123] width 56 height 7
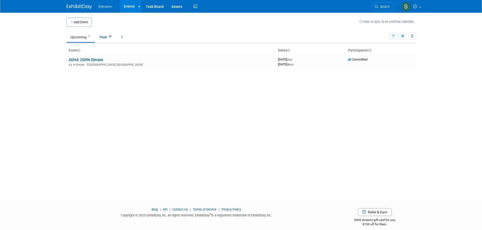
click at [81, 22] on button "Add Event" at bounding box center [78, 22] width 25 height 9
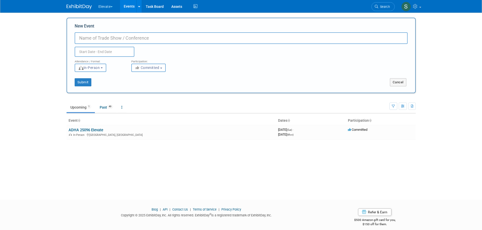
click at [95, 37] on input "New Event" at bounding box center [241, 38] width 333 height 12
paste input "48385-2025-Elevate Greater [US_STATE] Dental Meeting"
type input "48385-2025-Elevate Greater [US_STATE] Dental Meeting"
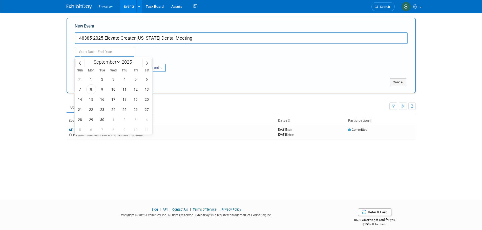
click at [110, 51] on input "text" at bounding box center [105, 52] width 60 height 10
click at [146, 61] on icon at bounding box center [147, 62] width 2 height 3
select select "10"
click at [78, 126] on span "30" at bounding box center [80, 130] width 10 height 10
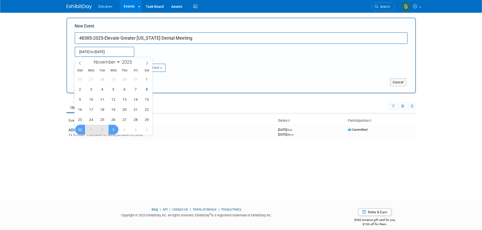
click at [113, 130] on span "3" at bounding box center [113, 130] width 10 height 10
type input "[DATE] to [DATE]"
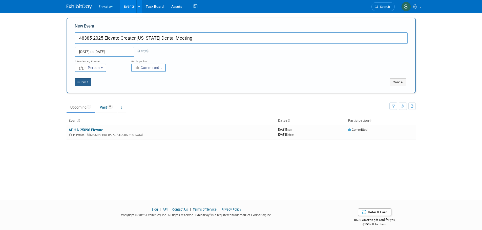
click at [88, 83] on button "Submit" at bounding box center [83, 82] width 17 height 8
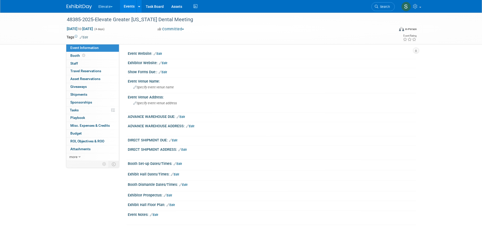
click at [173, 205] on link "Edit" at bounding box center [170, 206] width 8 height 4
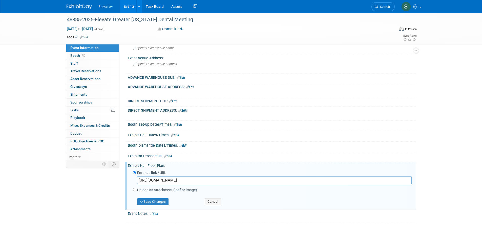
scroll to position [51, 0]
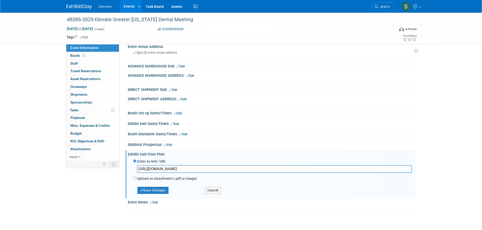
type input "https://s19.a2zinc.net/clients/gnydm/gnydm2025/Public/eventmap.aspx?_gl=1*1okpc…"
click at [151, 193] on button "Save Changes" at bounding box center [152, 190] width 31 height 7
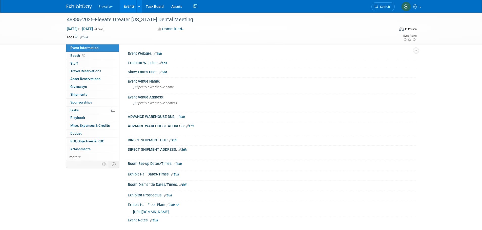
click at [171, 194] on link "Edit" at bounding box center [168, 196] width 8 height 4
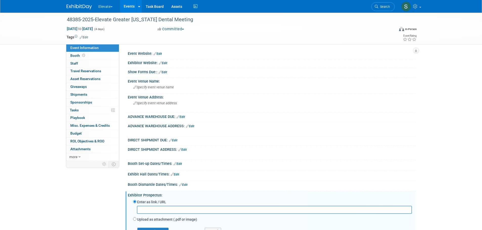
click at [145, 211] on input "text" at bounding box center [274, 210] width 275 height 8
paste input "https://www.freemanco.com/documents/quick-facts5?showId=537599&venueId=10000061…"
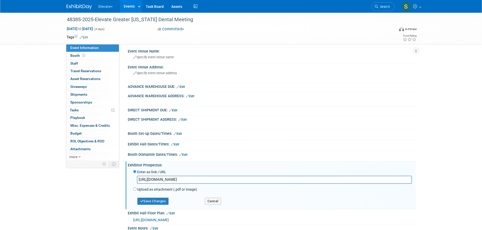
scroll to position [42, 0]
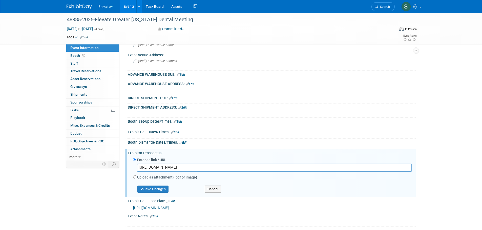
type input "https://www.freemanco.com/documents/quick-facts5?showId=537599&venueId=10000061…"
click at [160, 187] on button "Save Changes" at bounding box center [152, 189] width 31 height 7
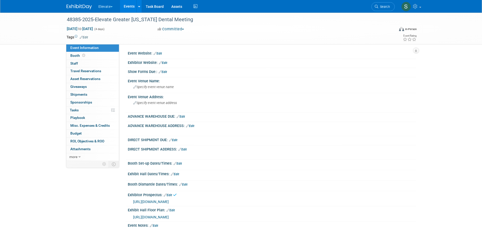
scroll to position [0, 0]
click at [166, 62] on link "Edit" at bounding box center [163, 63] width 8 height 4
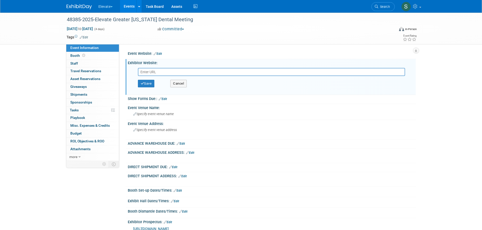
click at [165, 72] on input "text" at bounding box center [271, 72] width 267 height 8
click at [161, 54] on link "Edit" at bounding box center [157, 54] width 8 height 4
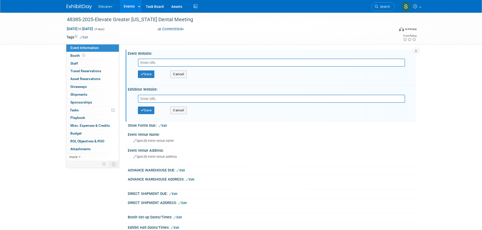
click at [158, 61] on input "text" at bounding box center [271, 63] width 267 height 8
type input "https://www.gnydm.com/exhibition/"
click at [151, 77] on button "Save" at bounding box center [146, 75] width 17 height 8
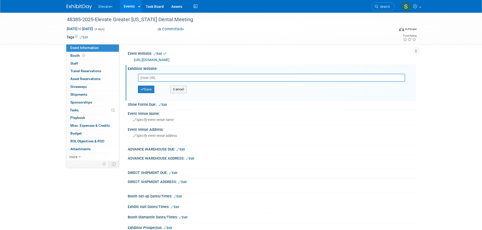
click at [153, 77] on input "text" at bounding box center [271, 78] width 267 height 8
click at [175, 91] on button "Cancel" at bounding box center [178, 90] width 16 height 8
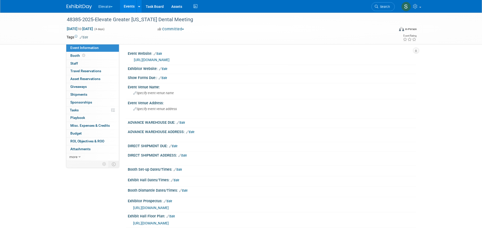
click at [165, 78] on link "Edit" at bounding box center [163, 78] width 8 height 4
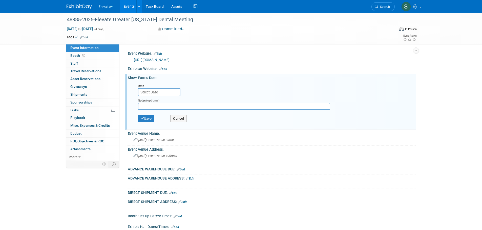
click at [159, 91] on input "text" at bounding box center [159, 92] width 42 height 8
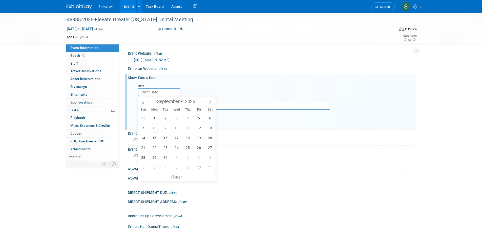
click at [210, 102] on icon at bounding box center [210, 103] width 4 height 4
click at [142, 101] on icon at bounding box center [143, 103] width 4 height 4
select select "9"
click at [200, 159] on span "31" at bounding box center [199, 158] width 10 height 10
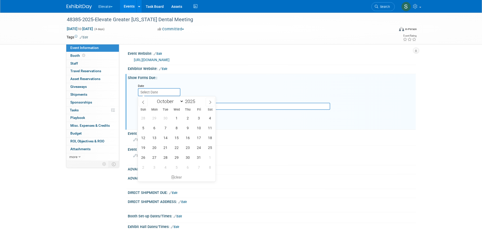
type input "Oct 31, 2025"
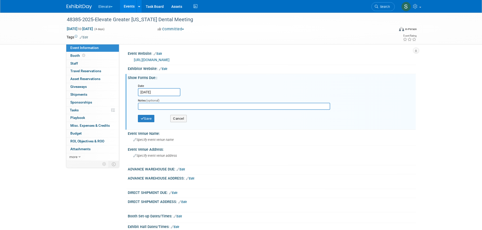
click at [151, 104] on input "text" at bounding box center [234, 106] width 192 height 7
type input "[PERSON_NAME]"
click at [147, 117] on button "Save" at bounding box center [146, 119] width 17 height 8
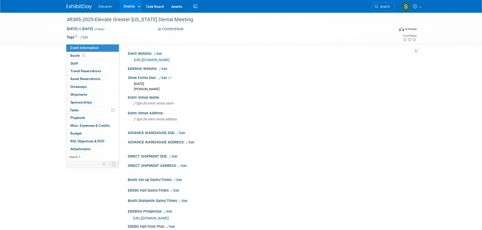
click at [155, 104] on span "Specify event venue name" at bounding box center [153, 104] width 40 height 4
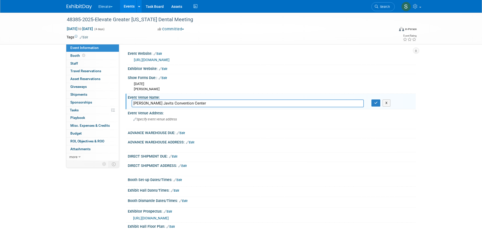
type input "[PERSON_NAME] Javits Convention Center"
click at [374, 102] on icon "button" at bounding box center [376, 102] width 4 height 3
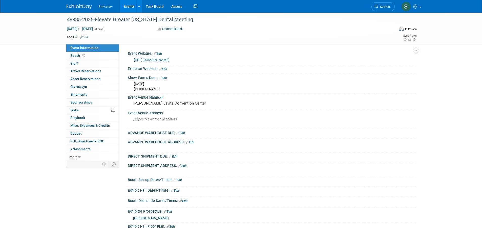
click at [173, 120] on span "Specify event venue address" at bounding box center [154, 120] width 43 height 4
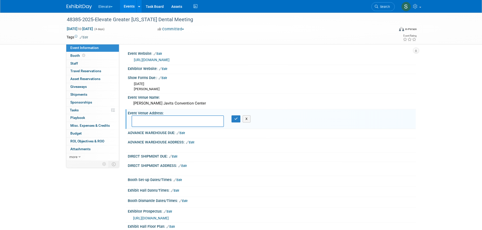
click at [147, 120] on textarea at bounding box center [177, 122] width 92 height 12
paste textarea "Jacob K Javits Convention Center C/O Freeman 369 12th Ave New York, NY 10018"
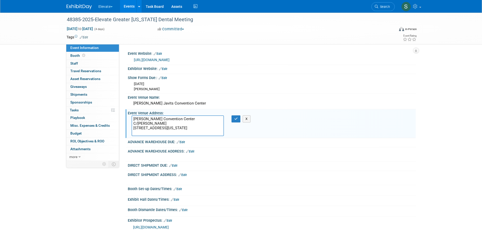
drag, startPoint x: 159, startPoint y: 123, endPoint x: 106, endPoint y: 125, distance: 53.1
click at [112, 125] on div "Event Information Event Info Booth Booth 0 Staff 0 Staff 0 Travel Reservations …" at bounding box center [241, 137] width 356 height 249
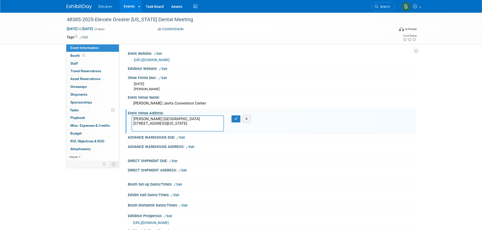
type textarea "[PERSON_NAME] [GEOGRAPHIC_DATA] [STREET_ADDRESS][US_STATE]"
click at [236, 119] on icon "button" at bounding box center [236, 118] width 4 height 3
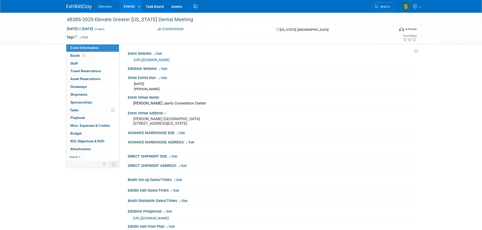
click at [183, 135] on link "Edit" at bounding box center [180, 133] width 8 height 4
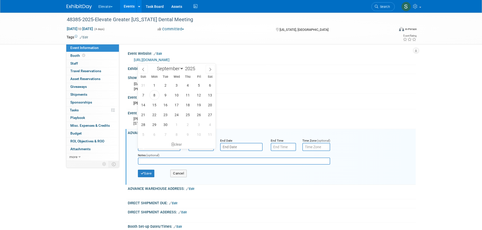
click at [167, 151] on input "text" at bounding box center [159, 147] width 42 height 8
click at [146, 69] on span at bounding box center [143, 69] width 9 height 9
click at [210, 67] on span at bounding box center [210, 69] width 9 height 9
select select "8"
click at [155, 124] on span "29" at bounding box center [154, 125] width 10 height 10
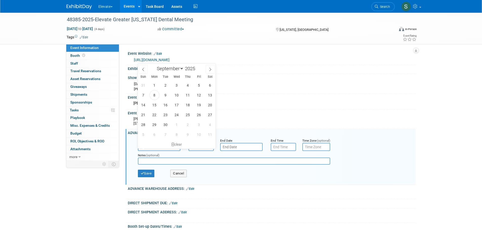
type input "Sep 29, 2025"
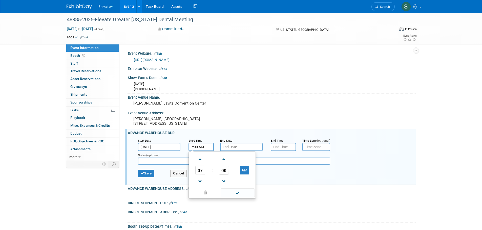
click at [191, 151] on input "7:00 AM" at bounding box center [200, 147] width 25 height 8
click at [199, 162] on span at bounding box center [200, 159] width 9 height 9
type input "8:00 AM"
drag, startPoint x: 239, startPoint y: 198, endPoint x: 240, endPoint y: 195, distance: 2.9
click at [239, 197] on span at bounding box center [237, 193] width 34 height 9
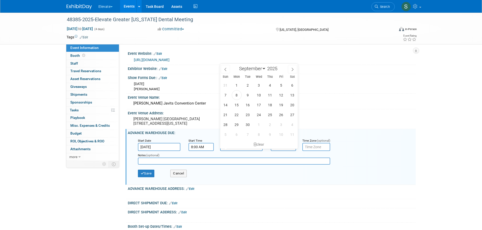
click at [243, 151] on input "text" at bounding box center [241, 147] width 42 height 8
click at [289, 68] on span at bounding box center [292, 69] width 9 height 9
select select "10"
click at [280, 110] on span "21" at bounding box center [281, 115] width 10 height 10
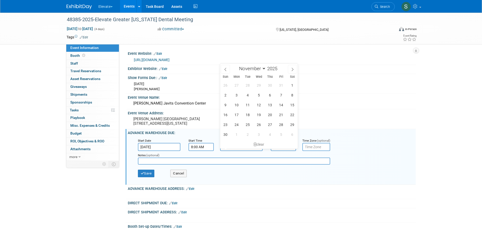
type input "Nov 21, 2025"
click at [274, 151] on input "7:00 PM" at bounding box center [283, 147] width 25 height 8
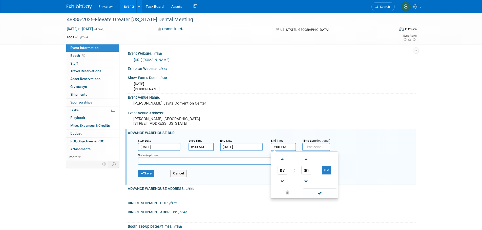
click at [279, 162] on span at bounding box center [282, 159] width 9 height 9
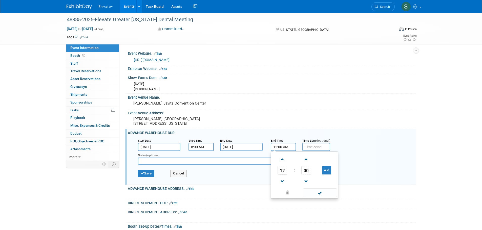
click at [279, 162] on span at bounding box center [282, 159] width 9 height 9
click at [324, 175] on button "AM" at bounding box center [326, 170] width 9 height 9
type input "2:00 PM"
click at [323, 195] on span at bounding box center [320, 193] width 34 height 9
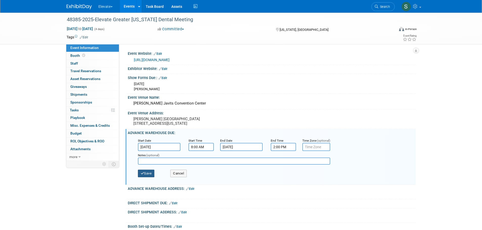
click at [147, 177] on button "Save" at bounding box center [146, 174] width 17 height 8
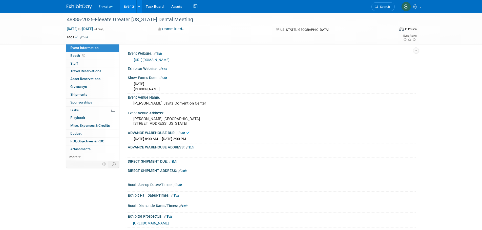
click at [193, 149] on link "Edit" at bounding box center [190, 148] width 8 height 4
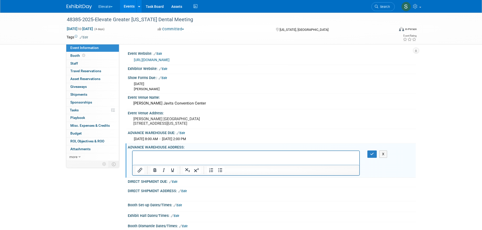
drag, startPoint x: 262, startPoint y: 316, endPoint x: 158, endPoint y: 158, distance: 189.5
click at [158, 158] on p "Rich Text Area. Press ALT-0 for help." at bounding box center [245, 155] width 221 height 5
paste body "Rich Text Area. Press ALT-0 for help."
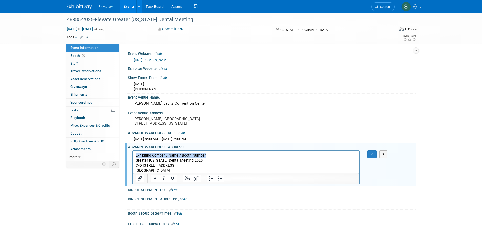
drag, startPoint x: 207, startPoint y: 155, endPoint x: 111, endPoint y: 156, distance: 95.6
click at [132, 156] on html "Exhibiting Company Name / Booth Number Greater New York Dental Meeting 2025 C/O…" at bounding box center [245, 162] width 227 height 22
drag, startPoint x: 157, startPoint y: 165, endPoint x: 178, endPoint y: 166, distance: 21.0
click at [157, 165] on p "Elevate Booth #1125 Greater New York Dental Meeting 2025 C/O Freeman140 Central…" at bounding box center [245, 163] width 221 height 20
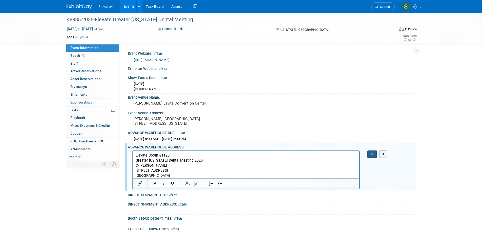
click at [370, 156] on icon "button" at bounding box center [372, 154] width 4 height 4
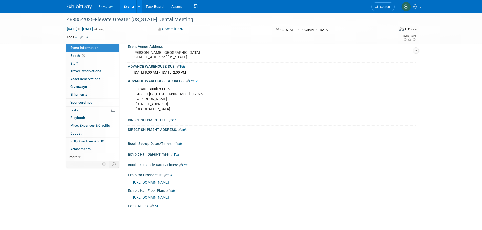
scroll to position [68, 0]
click at [175, 121] on link "Edit" at bounding box center [173, 120] width 8 height 4
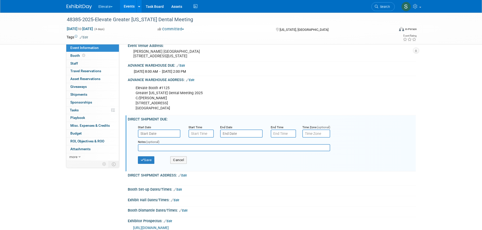
click at [167, 138] on input "text" at bounding box center [159, 134] width 42 height 8
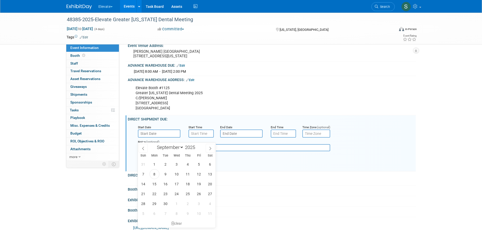
click at [207, 146] on span at bounding box center [210, 148] width 9 height 9
select select "10"
click at [200, 203] on span "28" at bounding box center [199, 204] width 10 height 10
type input "Nov 28, 2025"
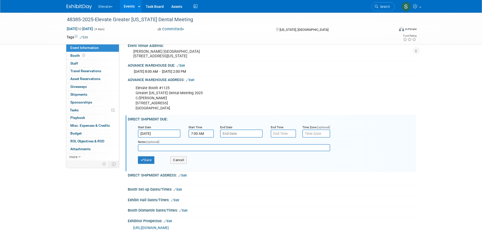
click at [203, 135] on input "7:00 AM" at bounding box center [200, 134] width 25 height 8
click at [203, 148] on span at bounding box center [200, 146] width 9 height 9
type input "8:00 AM"
click at [236, 184] on span at bounding box center [237, 179] width 34 height 9
click at [242, 138] on input "text" at bounding box center [241, 134] width 42 height 8
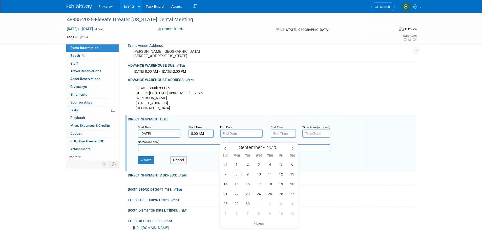
click at [295, 147] on span at bounding box center [292, 148] width 9 height 9
select select "10"
drag, startPoint x: 295, startPoint y: 147, endPoint x: 224, endPoint y: 212, distance: 96.3
click at [224, 212] on span "30" at bounding box center [225, 214] width 10 height 10
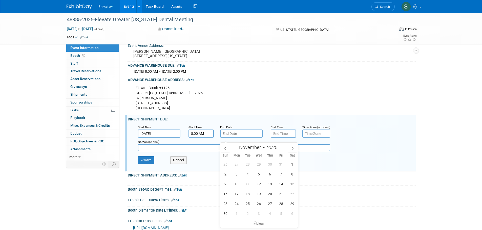
type input "Nov 30, 2025"
click at [282, 138] on input "7:00 PM" at bounding box center [283, 134] width 25 height 8
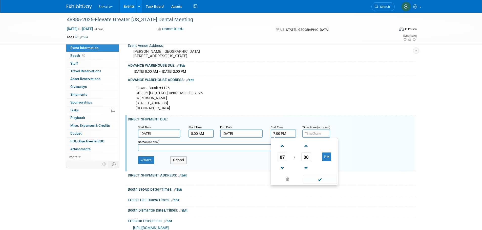
click at [285, 151] on span at bounding box center [282, 146] width 9 height 9
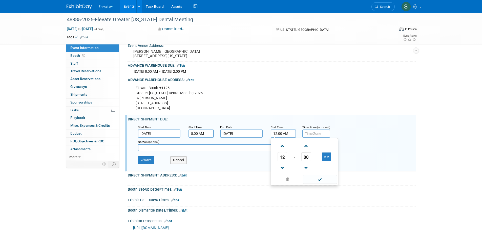
click at [285, 151] on span at bounding box center [282, 146] width 9 height 9
click at [327, 161] on button "AM" at bounding box center [326, 157] width 9 height 9
type input "3:00 PM"
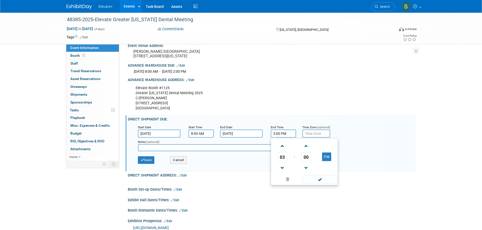
click at [324, 184] on span at bounding box center [320, 179] width 34 height 9
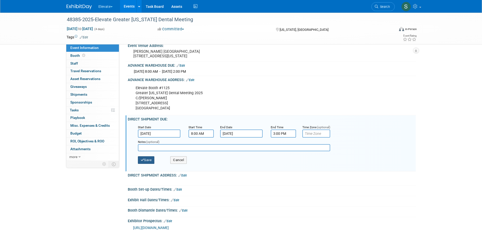
click at [150, 164] on button "Save" at bounding box center [146, 160] width 17 height 8
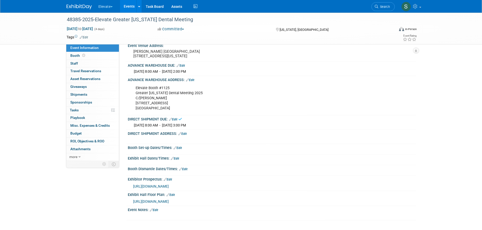
click at [185, 136] on link "Edit" at bounding box center [182, 134] width 8 height 4
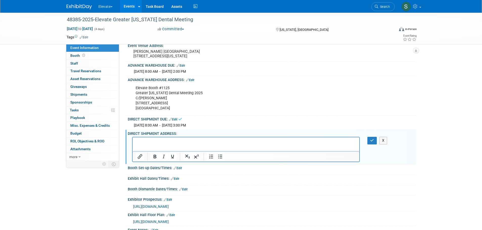
scroll to position [0, 0]
click at [151, 143] on p "Rich Text Area. Press ALT-0 for help." at bounding box center [245, 142] width 221 height 5
paste body "Rich Text Area. Press ALT-0 for help."
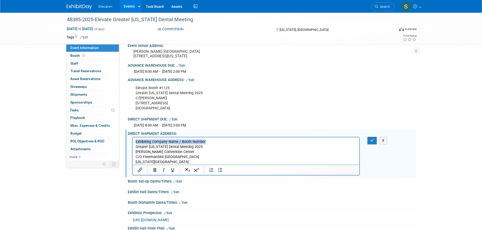
drag, startPoint x: 215, startPoint y: 141, endPoint x: 256, endPoint y: 283, distance: 148.1
click at [132, 141] on html "Exhibiting Company Name / Booth Number Greater New York Dental Meeting 2025 Jac…" at bounding box center [245, 151] width 227 height 27
click at [156, 157] on p "Elevate Booth 1125 Greater New York Dental Meeting 2025 Jacob K Javits Conventi…" at bounding box center [245, 152] width 221 height 25
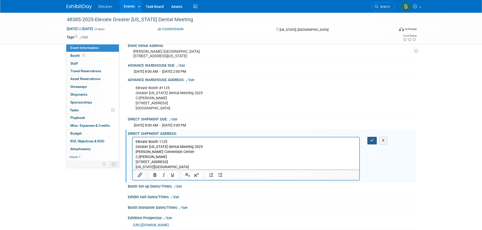
click at [371, 143] on button "button" at bounding box center [371, 140] width 9 height 7
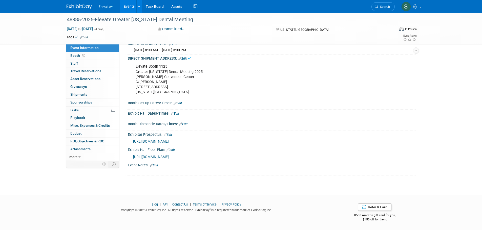
scroll to position [152, 0]
click at [179, 102] on link "Edit" at bounding box center [177, 104] width 8 height 4
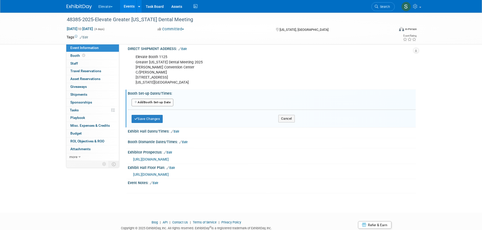
click at [141, 106] on button "Add Another Booth Set-up Date" at bounding box center [152, 103] width 42 height 8
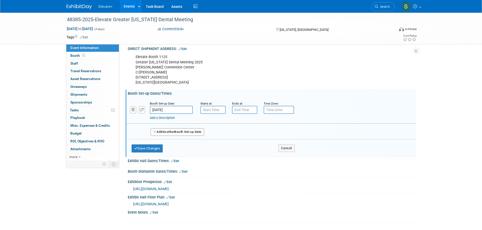
click at [159, 136] on button "Add Another Booth Set-up Date" at bounding box center [177, 132] width 54 height 8
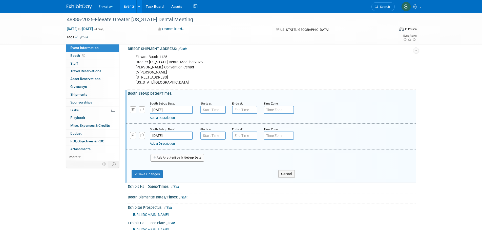
click at [169, 114] on input "Nov 30, 2025" at bounding box center [171, 110] width 43 height 8
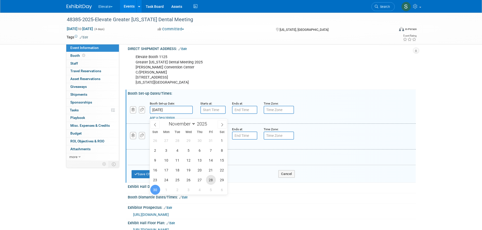
click at [208, 178] on span "28" at bounding box center [211, 180] width 10 height 10
type input "Nov 28, 2025"
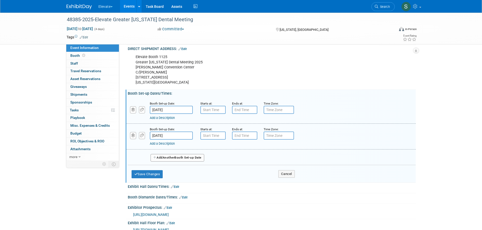
click at [173, 139] on input "Dec 1, 2025" at bounding box center [171, 136] width 43 height 8
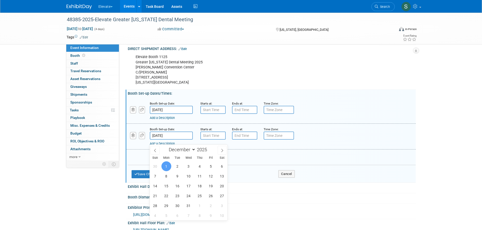
click at [156, 149] on icon at bounding box center [155, 151] width 4 height 4
select select "10"
click at [223, 207] on span "29" at bounding box center [222, 206] width 10 height 10
type input "Nov 29, 2025"
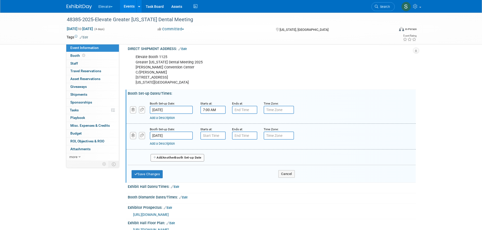
click at [212, 114] on input "7:00 AM" at bounding box center [212, 110] width 25 height 8
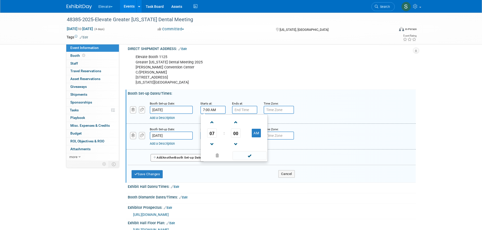
click at [212, 126] on span at bounding box center [212, 122] width 9 height 9
click at [212, 125] on span at bounding box center [212, 122] width 9 height 9
type input "10:00 AM"
click at [261, 159] on span at bounding box center [249, 155] width 34 height 9
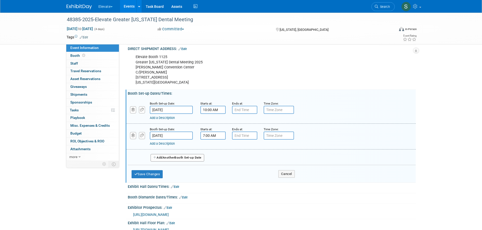
click at [220, 140] on input "7:00 AM" at bounding box center [212, 136] width 25 height 8
click at [213, 151] on span at bounding box center [212, 148] width 9 height 9
type input "8:00 AM"
click at [249, 185] on span at bounding box center [249, 181] width 34 height 9
click at [248, 114] on input "7:00 PM" at bounding box center [244, 110] width 25 height 8
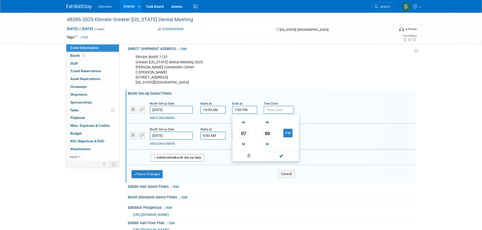
click at [245, 149] on span at bounding box center [243, 144] width 9 height 9
type input "5:00 PM"
click at [278, 160] on span at bounding box center [281, 155] width 34 height 9
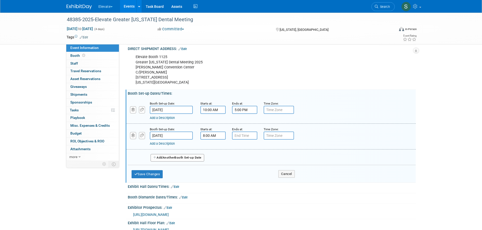
drag, startPoint x: 245, startPoint y: 135, endPoint x: 246, endPoint y: 138, distance: 3.0
click at [245, 132] on div "Ends at:" at bounding box center [244, 129] width 24 height 5
click at [246, 139] on input "7:00 PM" at bounding box center [244, 136] width 25 height 8
click at [244, 173] on span at bounding box center [243, 170] width 9 height 9
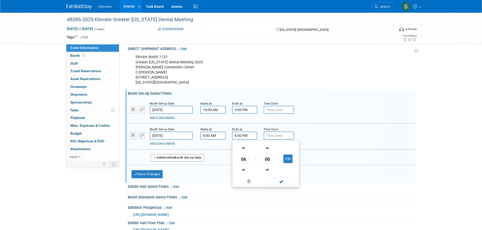
type input "5:00 PM"
click at [265, 184] on span at bounding box center [281, 181] width 34 height 9
click at [155, 177] on button "Save Changes" at bounding box center [146, 174] width 31 height 8
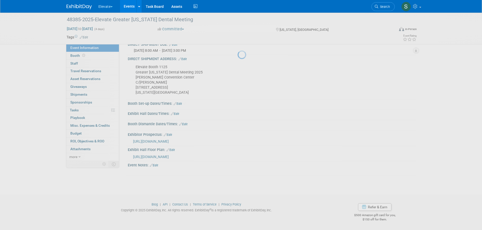
scroll to position [151, 0]
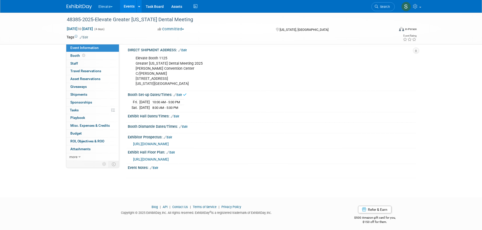
click at [176, 118] on link "Edit" at bounding box center [175, 117] width 8 height 4
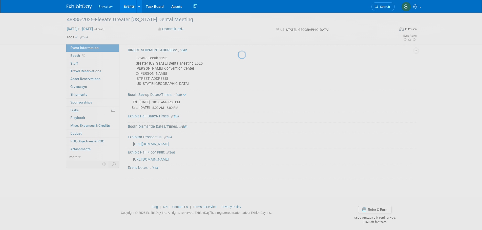
click at [237, 121] on div at bounding box center [240, 115] width 7 height 230
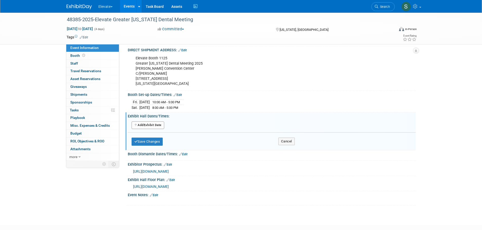
click at [156, 129] on button "Add Another Exhibit Date" at bounding box center [147, 126] width 33 height 8
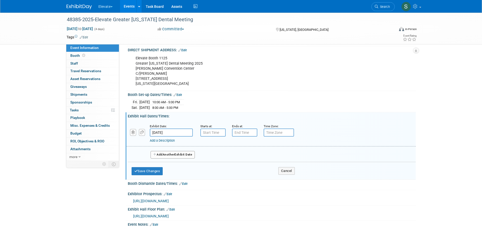
click at [163, 157] on button "Add Another Exhibit Date" at bounding box center [172, 155] width 44 height 8
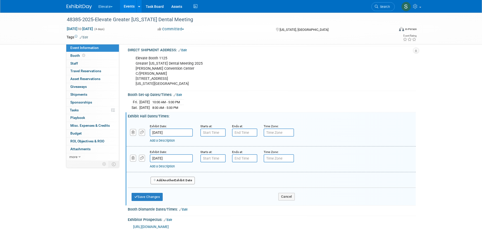
click at [167, 182] on span "Another" at bounding box center [169, 181] width 12 height 4
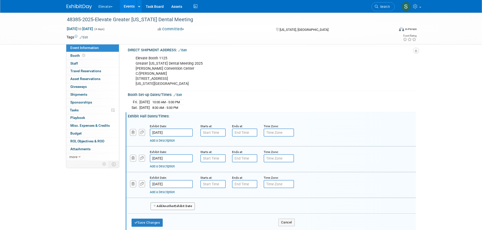
click at [173, 208] on span "Another" at bounding box center [169, 207] width 12 height 4
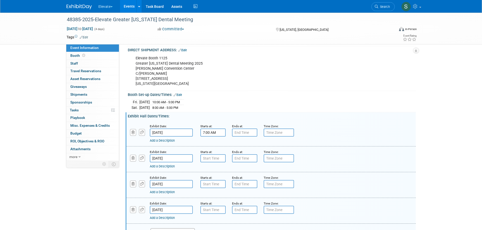
click at [209, 137] on input "7:00 AM" at bounding box center [212, 133] width 25 height 8
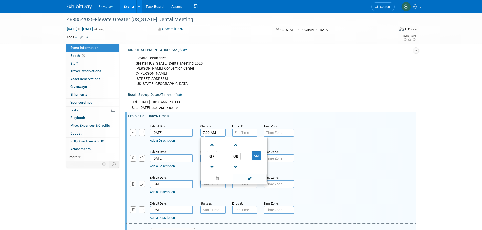
click at [212, 160] on span "07" at bounding box center [212, 155] width 10 height 9
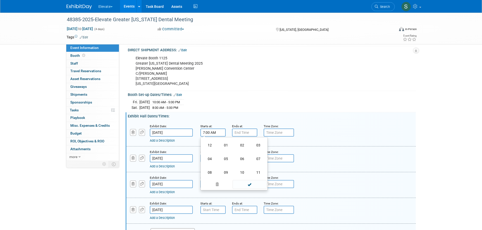
click at [226, 171] on td "09" at bounding box center [226, 173] width 16 height 14
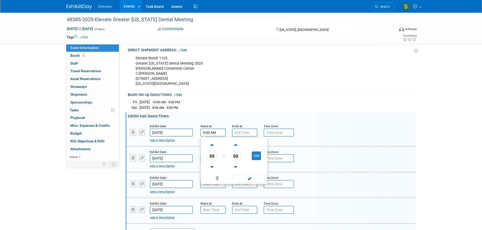
click at [235, 160] on span "00" at bounding box center [236, 155] width 10 height 9
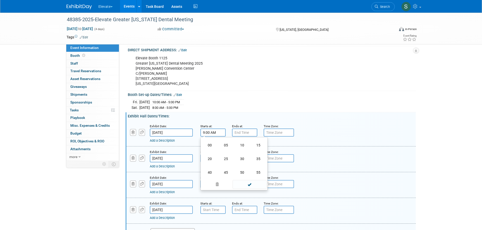
click at [241, 163] on td "30" at bounding box center [242, 159] width 16 height 14
type input "9:30 AM"
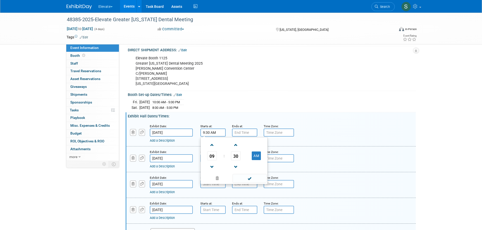
click at [245, 181] on span at bounding box center [249, 178] width 34 height 9
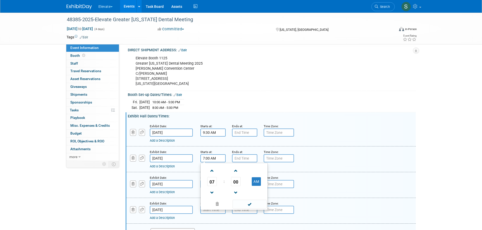
click at [217, 163] on input "7:00 AM" at bounding box center [212, 158] width 25 height 8
click at [212, 173] on span at bounding box center [212, 171] width 9 height 9
click at [236, 184] on span "00" at bounding box center [236, 181] width 10 height 9
click at [243, 188] on td "30" at bounding box center [242, 185] width 16 height 14
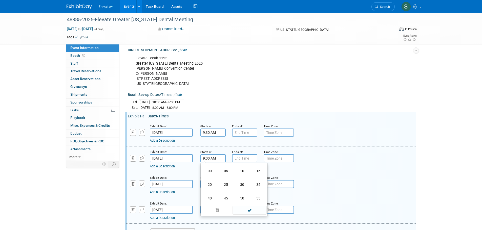
type input "9:30 AM"
click at [245, 208] on span at bounding box center [249, 204] width 34 height 9
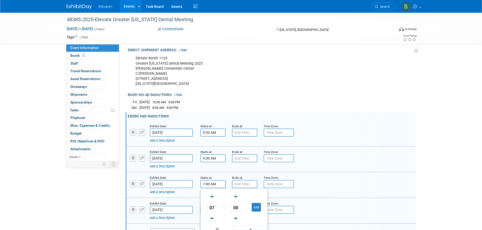
click at [215, 188] on input "7:00 AM" at bounding box center [212, 184] width 25 height 8
click at [214, 201] on span at bounding box center [212, 196] width 9 height 9
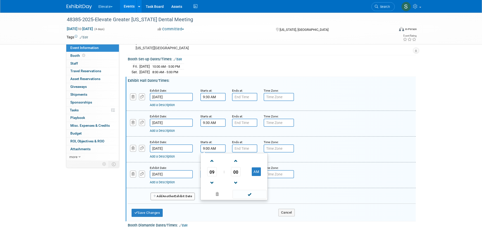
scroll to position [202, 0]
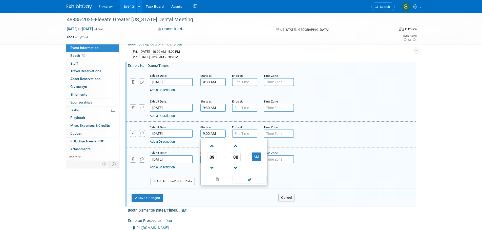
click at [238, 161] on span "00" at bounding box center [236, 156] width 10 height 9
click at [240, 166] on td "30" at bounding box center [242, 160] width 16 height 14
type input "9:30 AM"
click at [246, 184] on span at bounding box center [249, 179] width 34 height 9
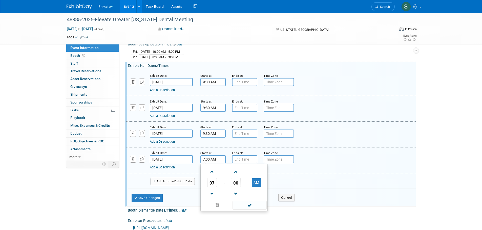
click at [213, 162] on input "7:00 AM" at bounding box center [212, 159] width 25 height 8
click at [213, 175] on span at bounding box center [212, 172] width 9 height 9
click at [235, 184] on span "00" at bounding box center [236, 182] width 10 height 9
click at [240, 193] on td "30" at bounding box center [242, 186] width 16 height 14
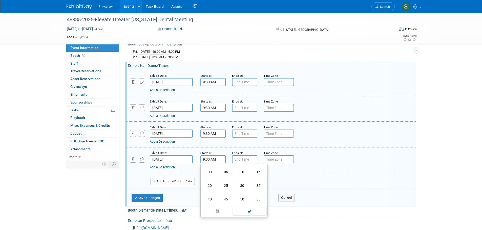
type input "9:30 AM"
click at [253, 209] on span at bounding box center [249, 205] width 34 height 9
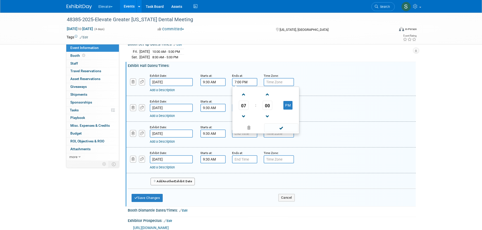
click at [251, 86] on input "7:00 PM" at bounding box center [244, 82] width 25 height 8
click at [241, 120] on span at bounding box center [243, 116] width 9 height 9
click at [265, 109] on span "00" at bounding box center [267, 105] width 10 height 9
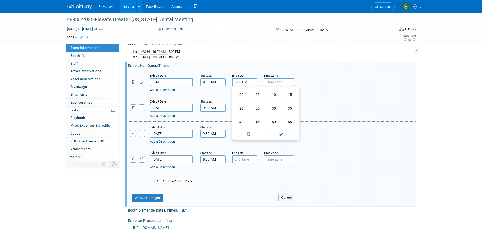
click at [276, 112] on td "30" at bounding box center [273, 109] width 16 height 14
type input "5:30 PM"
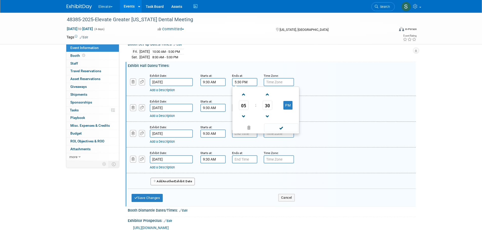
click at [284, 130] on span at bounding box center [281, 128] width 34 height 9
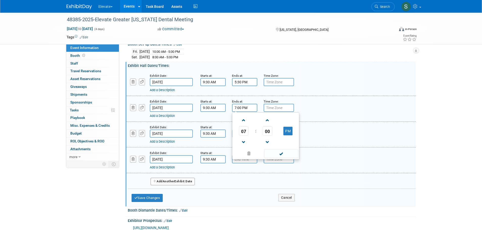
click at [251, 112] on input "7:00 PM" at bounding box center [244, 108] width 25 height 8
click at [246, 143] on span at bounding box center [243, 142] width 9 height 9
click at [268, 136] on span "00" at bounding box center [267, 131] width 10 height 9
click at [268, 139] on td "30" at bounding box center [273, 134] width 16 height 14
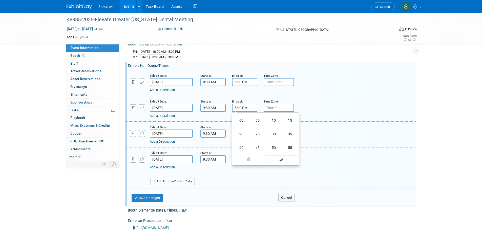
type input "5:30 PM"
click at [275, 156] on span at bounding box center [281, 153] width 34 height 9
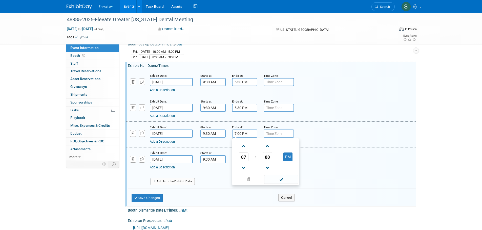
click at [244, 138] on input "7:00 PM" at bounding box center [244, 134] width 25 height 8
click at [243, 168] on span at bounding box center [243, 168] width 9 height 9
click at [267, 162] on span "00" at bounding box center [267, 156] width 10 height 9
click at [274, 167] on td "30" at bounding box center [273, 160] width 16 height 14
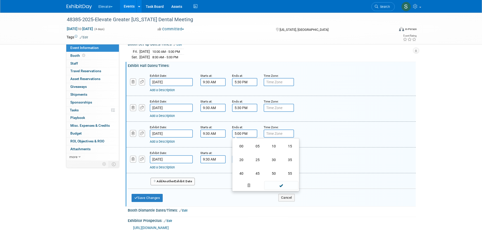
type input "5:30 PM"
click at [278, 184] on span at bounding box center [281, 179] width 34 height 9
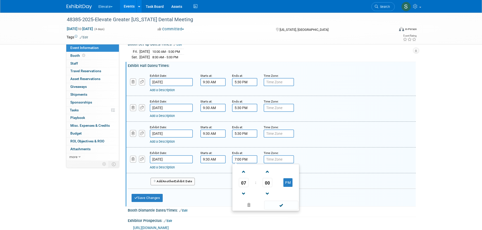
click at [249, 164] on input "7:00 PM" at bounding box center [244, 159] width 25 height 8
drag, startPoint x: 249, startPoint y: 165, endPoint x: 246, endPoint y: 164, distance: 2.9
click at [246, 164] on input "7:00 PM" at bounding box center [244, 159] width 25 height 8
click at [243, 176] on span at bounding box center [243, 172] width 9 height 9
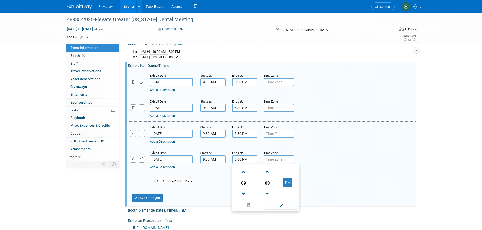
click at [243, 176] on span at bounding box center [243, 172] width 9 height 9
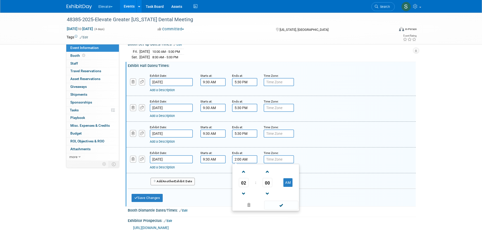
click at [243, 176] on span at bounding box center [243, 172] width 9 height 9
click at [284, 186] on button "AM" at bounding box center [287, 182] width 9 height 9
type input "3:00 PM"
click at [283, 208] on span at bounding box center [281, 205] width 34 height 9
drag, startPoint x: 197, startPoint y: 196, endPoint x: 195, endPoint y: 198, distance: 3.1
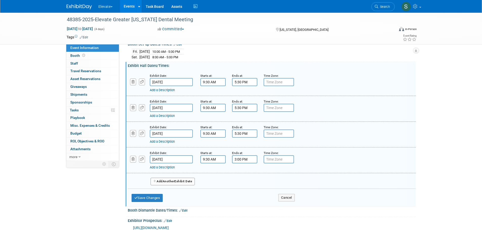
click at [195, 198] on div "Exhibit Date: Nov 30, 2025 Starts at: 9:30 AM Ends at: 5:30 PM Time Zone: Apply…" at bounding box center [272, 137] width 288 height 138
click at [161, 202] on button "Save Changes" at bounding box center [146, 198] width 31 height 8
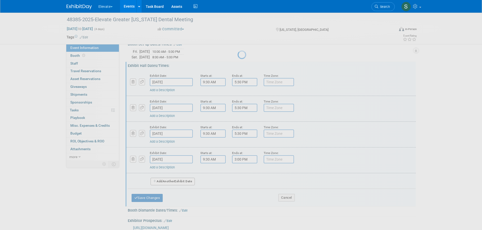
scroll to position [162, 0]
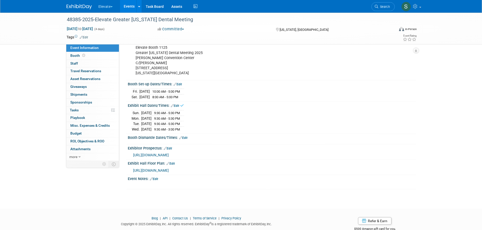
click at [185, 140] on link "Edit" at bounding box center [183, 138] width 8 height 4
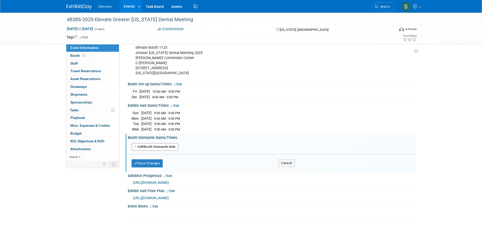
click at [172, 150] on button "Add Another Booth Dismantle Date" at bounding box center [154, 147] width 47 height 8
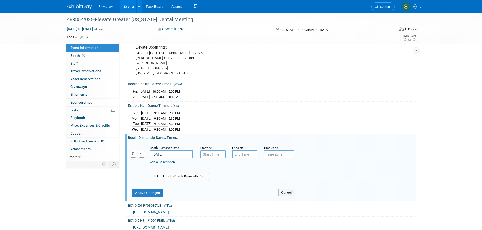
click at [181, 178] on button "Add Another Booth Dismantle Date" at bounding box center [179, 177] width 59 height 8
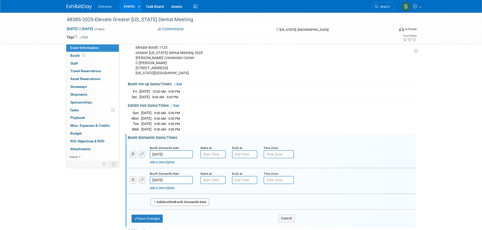
click at [180, 205] on button "Add Another Booth Dismantle Date" at bounding box center [179, 203] width 59 height 8
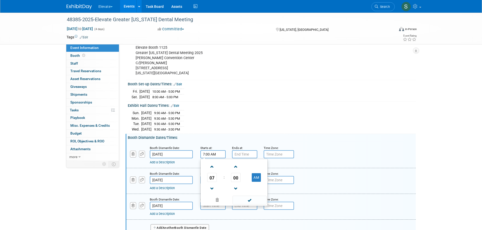
click at [213, 156] on input "7:00 AM" at bounding box center [212, 154] width 25 height 8
click at [213, 170] on span at bounding box center [212, 167] width 9 height 9
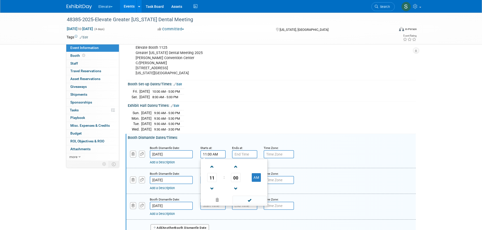
click at [213, 170] on span at bounding box center [212, 167] width 9 height 9
type input "3:00 PM"
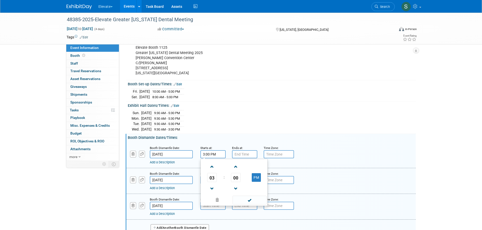
click at [242, 204] on span at bounding box center [249, 200] width 34 height 9
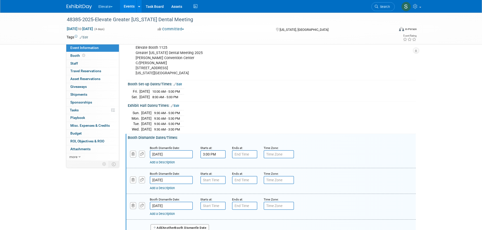
click at [243, 150] on div "Ends at:" at bounding box center [244, 147] width 24 height 5
click at [244, 159] on input "7:00 PM" at bounding box center [244, 154] width 25 height 8
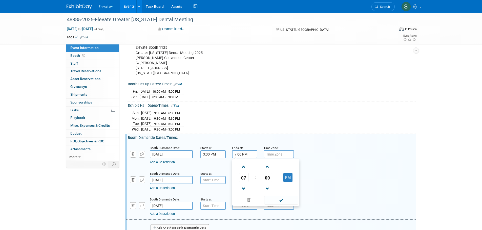
click at [246, 169] on span at bounding box center [243, 167] width 9 height 9
type input "8:00 PM"
click at [279, 205] on span at bounding box center [281, 200] width 34 height 9
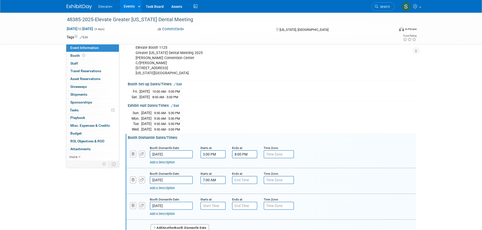
click at [213, 184] on input "7:00 AM" at bounding box center [212, 180] width 25 height 8
click at [216, 195] on span at bounding box center [212, 192] width 9 height 9
type input "8:00 AM"
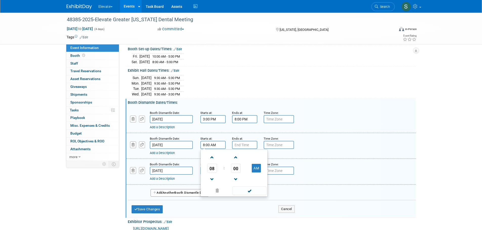
scroll to position [221, 0]
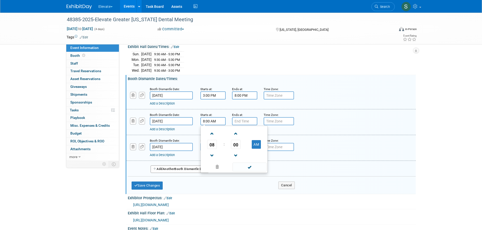
click at [240, 168] on span at bounding box center [249, 167] width 34 height 9
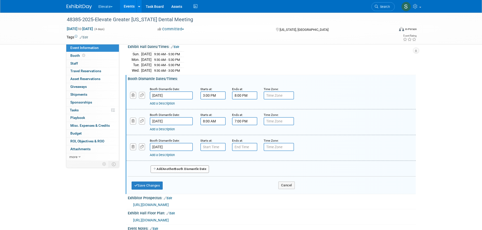
click at [246, 122] on input "7:00 PM" at bounding box center [244, 121] width 25 height 8
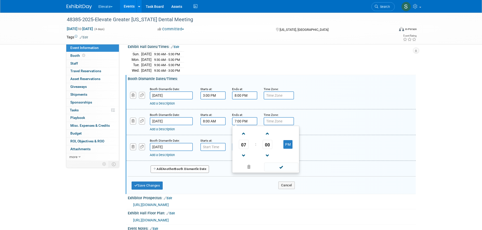
click at [245, 156] on span at bounding box center [243, 155] width 9 height 9
type input "5:00 PM"
click at [267, 169] on span at bounding box center [281, 167] width 34 height 9
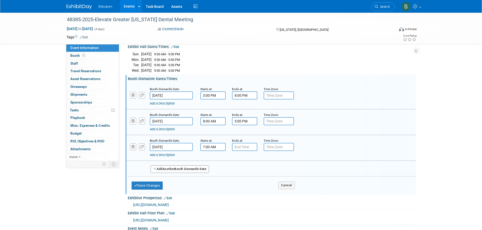
click at [212, 149] on input "7:00 AM" at bounding box center [212, 147] width 25 height 8
click at [214, 160] on span at bounding box center [212, 159] width 9 height 9
type input "8:00 AM"
click at [240, 195] on span at bounding box center [249, 193] width 34 height 9
click at [240, 149] on input "7:00 PM" at bounding box center [244, 147] width 25 height 8
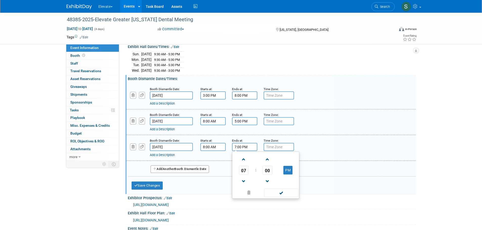
click at [240, 164] on span at bounding box center [243, 159] width 9 height 9
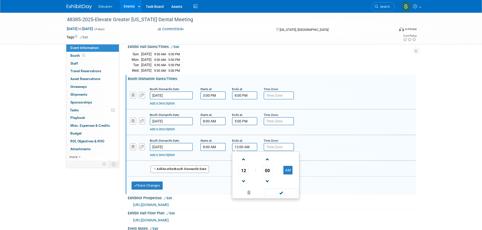
click at [286, 171] on button "AM" at bounding box center [287, 170] width 9 height 9
type input "12:00 PM"
click at [288, 196] on span at bounding box center [281, 193] width 34 height 9
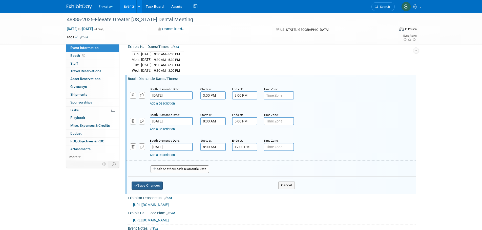
click at [155, 189] on button "Save Changes" at bounding box center [146, 186] width 31 height 8
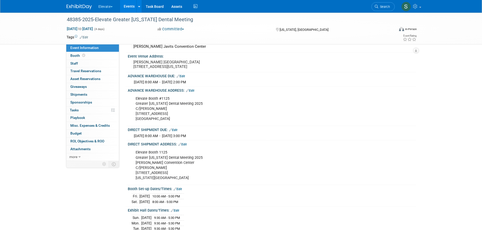
scroll to position [57, 0]
click at [75, 54] on span "Booth" at bounding box center [78, 56] width 16 height 4
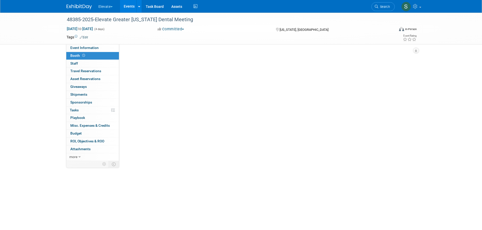
scroll to position [0, 0]
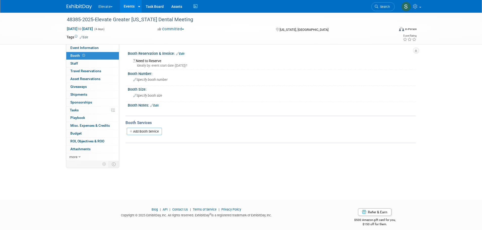
click at [170, 82] on div "Specify booth number" at bounding box center [271, 80] width 280 height 8
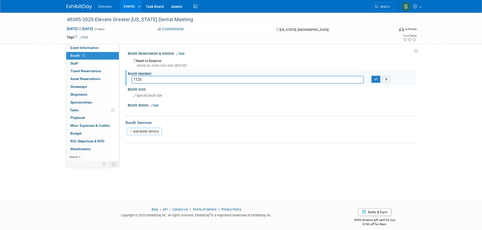
type input "1125"
click at [164, 94] on div "Specify booth size" at bounding box center [271, 96] width 280 height 8
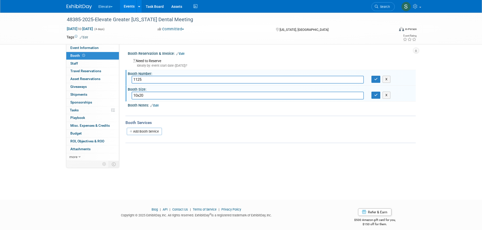
type input "10x20"
click at [376, 78] on icon "button" at bounding box center [376, 79] width 4 height 3
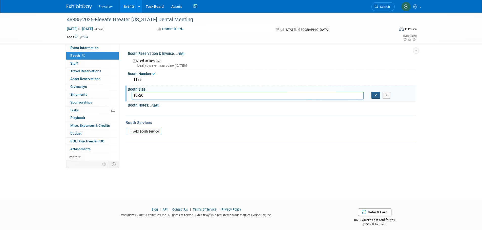
click at [376, 94] on icon "button" at bounding box center [376, 95] width 4 height 3
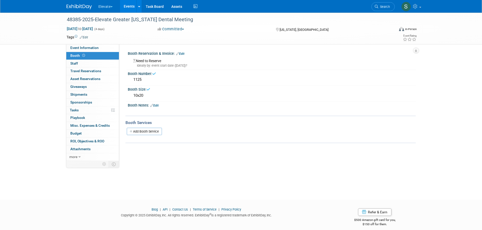
click at [79, 44] on div "48385-2025-Elevate Greater New York Dental Meeting Nov 30, 2025 to Dec 3, 2025 …" at bounding box center [241, 29] width 482 height 32
click at [80, 47] on span "Event Information" at bounding box center [84, 48] width 28 height 4
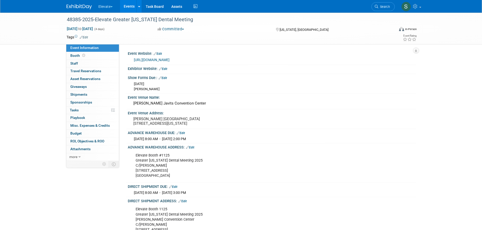
click at [122, 20] on div "48385-2025-Elevate Greater New York Dental Meeting" at bounding box center [226, 19] width 322 height 9
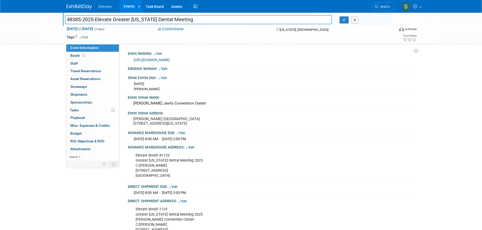
drag, startPoint x: 195, startPoint y: 17, endPoint x: 63, endPoint y: 20, distance: 131.2
click at [64, 20] on div "48385-2025-Elevate Greater New York Dental Meeting" at bounding box center [198, 20] width 275 height 8
click at [346, 17] on button "button" at bounding box center [343, 19] width 9 height 7
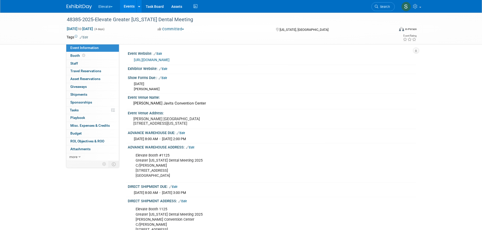
click at [109, 6] on button "Elevate" at bounding box center [108, 5] width 21 height 11
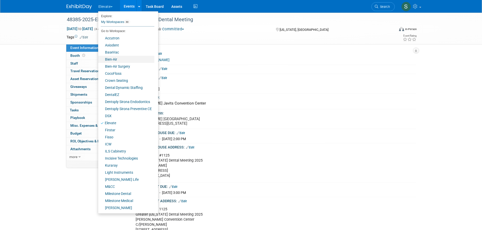
click at [115, 57] on link "Bien-Air" at bounding box center [126, 59] width 56 height 7
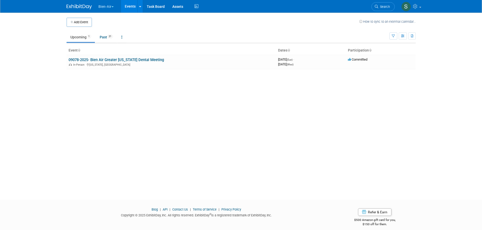
click at [115, 60] on link "09078-2025- Bien Air Greater [US_STATE] Dental Meeting" at bounding box center [116, 60] width 95 height 5
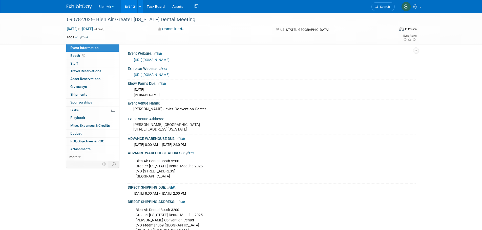
click at [163, 21] on div "09078-2025- Bien Air Greater [US_STATE] Dental Meeting" at bounding box center [226, 19] width 322 height 9
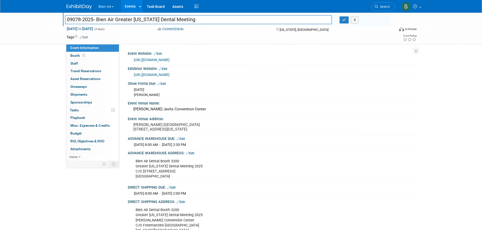
drag, startPoint x: 202, startPoint y: 21, endPoint x: 88, endPoint y: 22, distance: 114.0
click at [53, 21] on div "09078-2025- Bien Air Greater [US_STATE] Dental Meeting 09078-2025- Bien Air Gre…" at bounding box center [241, 29] width 482 height 32
click at [340, 20] on button "button" at bounding box center [343, 19] width 9 height 7
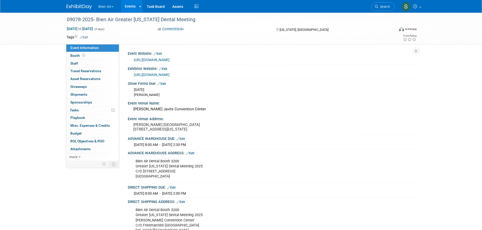
click at [34, 40] on div "09078-2025- Bien Air Greater [US_STATE] Dental Meeting [DATE] to [DATE] (4 days…" at bounding box center [241, 29] width 482 height 32
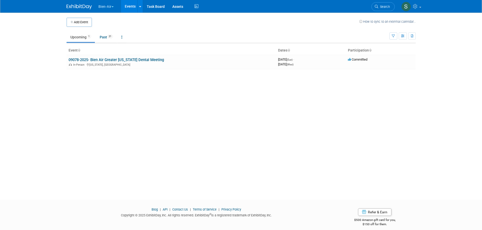
click at [109, 7] on button "Bien-Air" at bounding box center [109, 5] width 22 height 11
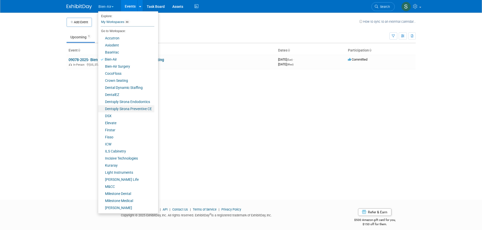
click at [119, 109] on link "Dentsply Sirona Preventive CE" at bounding box center [126, 108] width 56 height 7
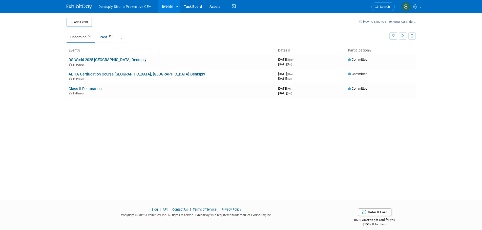
click at [85, 25] on button "Add Event" at bounding box center [78, 22] width 25 height 9
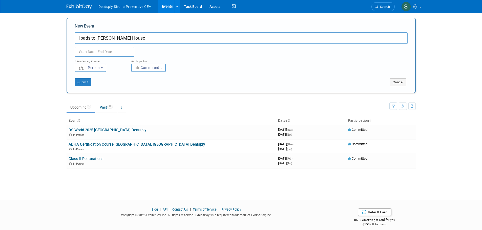
type input "Ipads to [PERSON_NAME] House"
click at [93, 52] on input "text" at bounding box center [105, 52] width 60 height 10
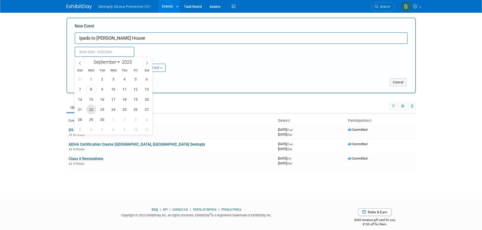
drag, startPoint x: 95, startPoint y: 102, endPoint x: 92, endPoint y: 110, distance: 8.5
click at [92, 110] on span "22" at bounding box center [91, 110] width 10 height 10
click at [92, 99] on span "15" at bounding box center [91, 100] width 10 height 10
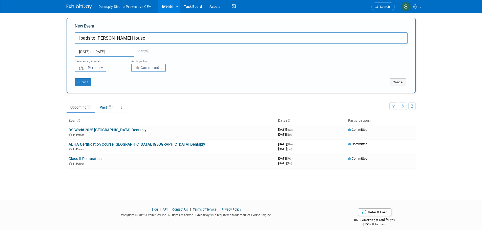
click at [104, 52] on input "[DATE] to [DATE]" at bounding box center [105, 52] width 60 height 10
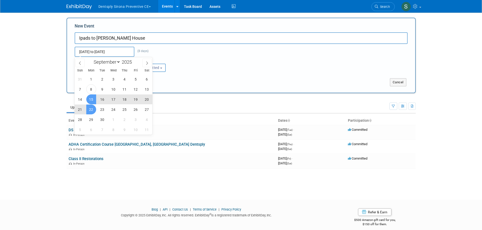
click at [88, 98] on span "15" at bounding box center [91, 100] width 10 height 10
click at [90, 95] on span "15" at bounding box center [91, 100] width 10 height 10
type input "[DATE] to [DATE]"
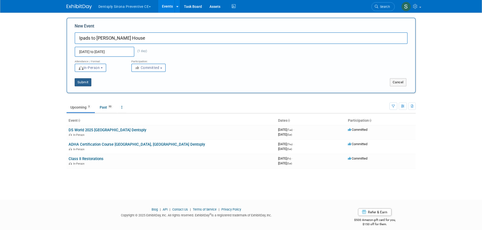
click at [87, 83] on button "Submit" at bounding box center [83, 82] width 17 height 8
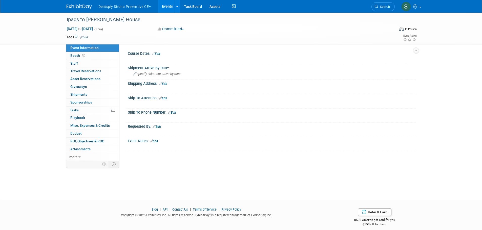
click at [167, 83] on link "Edit" at bounding box center [163, 84] width 8 height 4
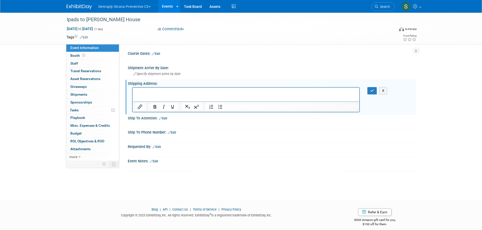
click at [143, 94] on p "Rich Text Area. Press ALT-0 for help." at bounding box center [245, 91] width 221 height 5
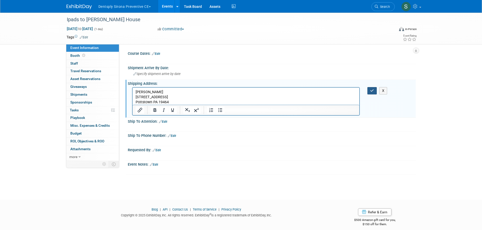
click at [372, 91] on icon "button" at bounding box center [372, 91] width 4 height 4
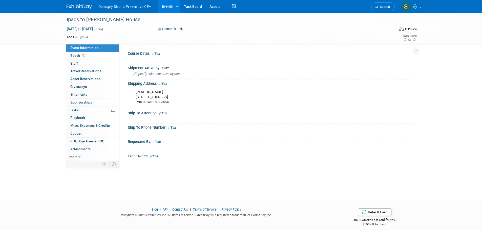
click at [175, 128] on link "Edit" at bounding box center [172, 128] width 8 height 4
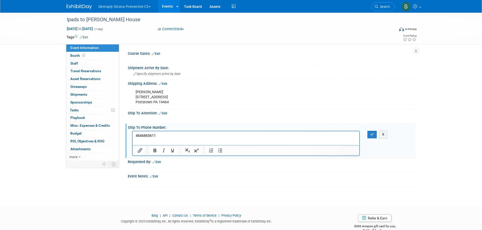
click at [142, 135] on p "4846865611" at bounding box center [245, 135] width 221 height 5
click at [149, 135] on p "484-6865611" at bounding box center [245, 135] width 221 height 5
click at [374, 133] on icon "button" at bounding box center [372, 135] width 4 height 4
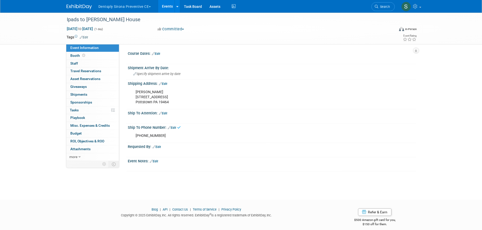
click at [158, 147] on link "Edit" at bounding box center [156, 147] width 8 height 4
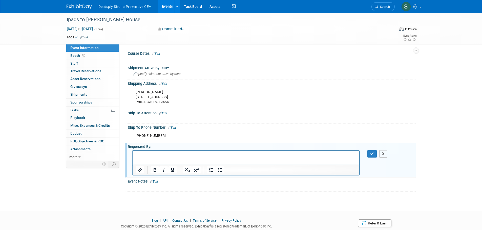
drag, startPoint x: 383, startPoint y: 154, endPoint x: 379, endPoint y: 155, distance: 4.1
click at [383, 154] on button "X" at bounding box center [383, 153] width 8 height 7
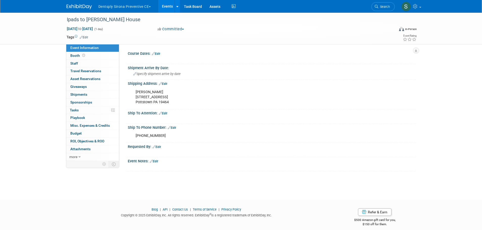
click at [85, 78] on span "Asset Reservations 0" at bounding box center [85, 79] width 30 height 4
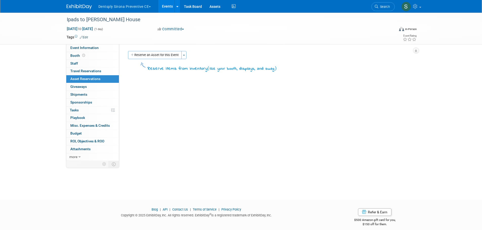
click at [163, 56] on button "Reserve an Asset for this Event" at bounding box center [155, 55] width 54 height 8
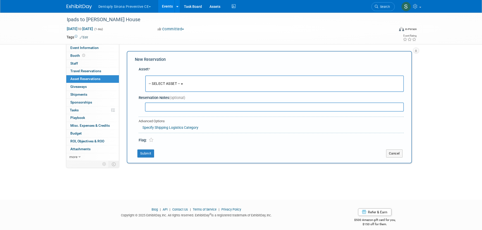
scroll to position [5, 0]
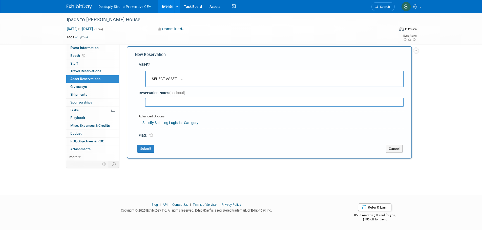
click at [165, 76] on button "-- SELECT ASSET --" at bounding box center [274, 79] width 258 height 16
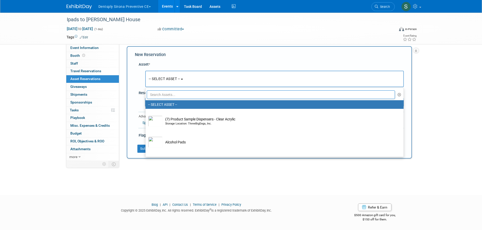
click at [177, 94] on input "text" at bounding box center [271, 95] width 248 height 9
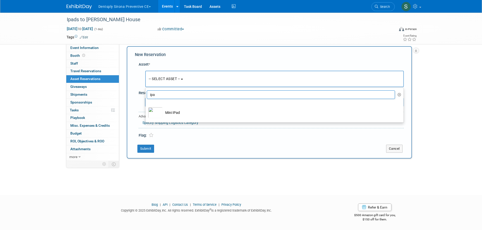
type input "ipa"
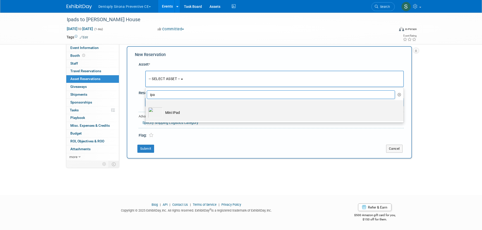
click at [176, 111] on td "Mini IPad" at bounding box center [278, 112] width 231 height 11
click at [146, 106] on input "Mini IPad" at bounding box center [144, 104] width 3 height 3
select select "10718977"
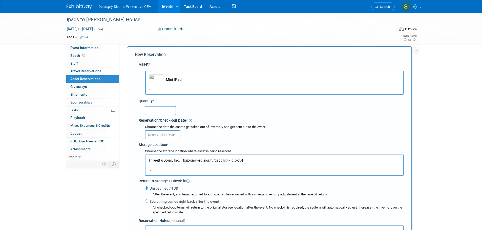
click at [166, 110] on input "text" at bounding box center [160, 110] width 31 height 9
type input "10"
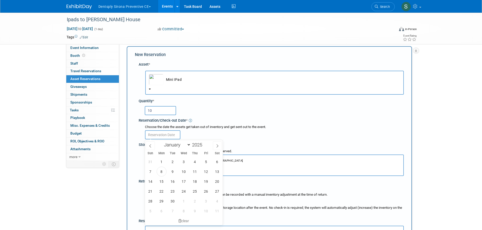
click at [160, 137] on input "text" at bounding box center [162, 134] width 35 height 9
click at [160, 171] on span "8" at bounding box center [161, 172] width 10 height 10
type input "[DATE]"
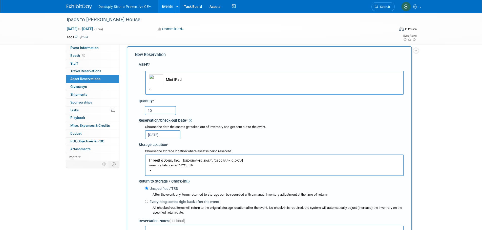
click at [160, 171] on button "ThreeBigDogs, Inc. Gettysburg, PA Inventory balance on Sep 8, 2025 : 10" at bounding box center [274, 165] width 259 height 21
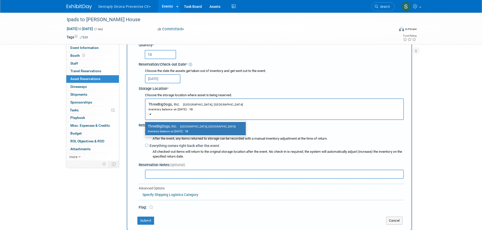
scroll to position [64, 0]
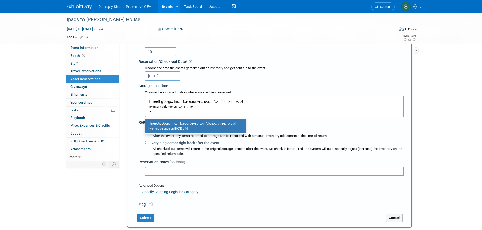
click at [256, 76] on div "[DATE]" at bounding box center [274, 76] width 259 height 10
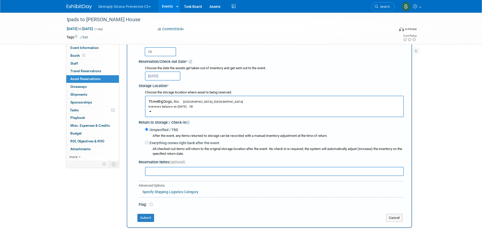
click at [155, 172] on input "text" at bounding box center [274, 171] width 259 height 9
type input "Send all Ipads, Chargers, and Stands"
click at [147, 221] on button "Submit" at bounding box center [145, 218] width 17 height 8
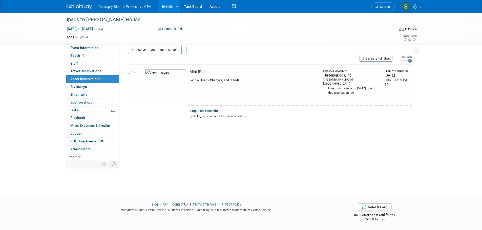
scroll to position [5, 0]
click at [90, 46] on link "Event Information" at bounding box center [92, 48] width 53 height 8
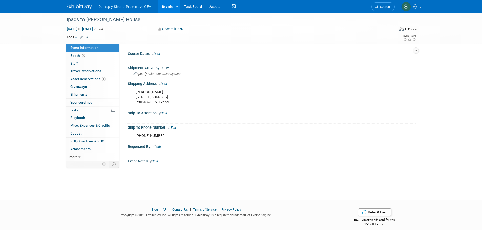
click at [148, 98] on div "Lindsey Stutz 264 Masters Drive Pottstown PA 19464" at bounding box center [246, 97] width 228 height 20
drag, startPoint x: 132, startPoint y: 90, endPoint x: 172, endPoint y: 107, distance: 43.4
click at [172, 107] on div "Lindsey Stutz 264 Masters Drive Pottstown PA 19464" at bounding box center [246, 97] width 228 height 20
copy div "Lindsey Stutz 264 Masters Drive Pottstown PA 19464"
click at [75, 80] on span "Asset Reservations 1" at bounding box center [87, 79] width 35 height 4
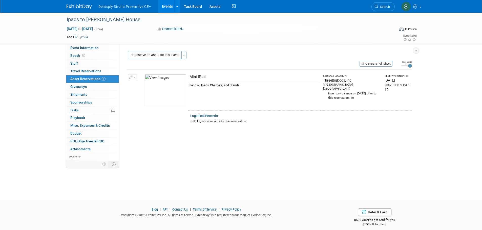
click at [383, 64] on button "Generate Pull Sheet" at bounding box center [375, 64] width 33 height 6
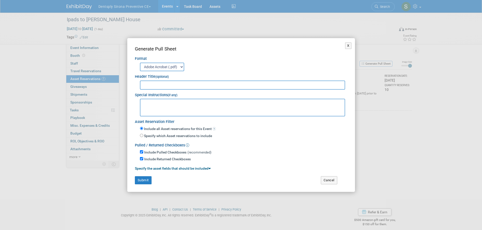
click at [142, 85] on input "text" at bounding box center [242, 85] width 205 height 9
type input "Ipads to [PERSON_NAME] House"
paste textarea "Lindsey Stutz 264 Masters Drive Pottstown PA 19464"
type textarea "Lindsey Stutz 264 Masters Drive Pottstown PA 19464"
click at [145, 184] on button "Submit" at bounding box center [143, 180] width 17 height 8
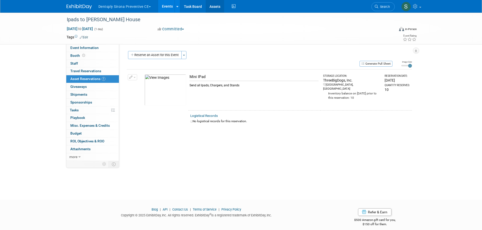
click at [216, 7] on link "Assets" at bounding box center [215, 6] width 18 height 13
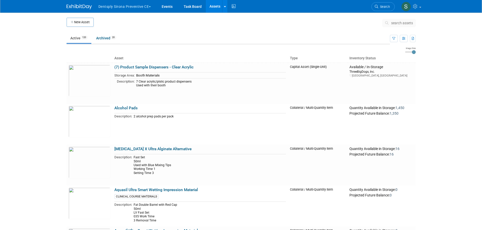
click at [397, 21] on span "search assets" at bounding box center [402, 23] width 22 height 4
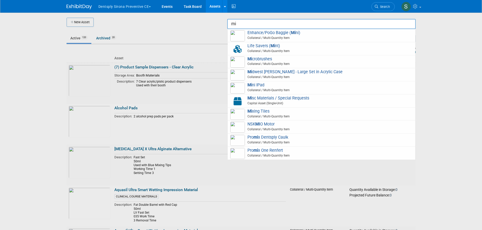
click at [266, 113] on span "Mi xing Tiles Collateral / Multi-Quantity Item" at bounding box center [321, 114] width 182 height 10
type input "Mixing Tiles"
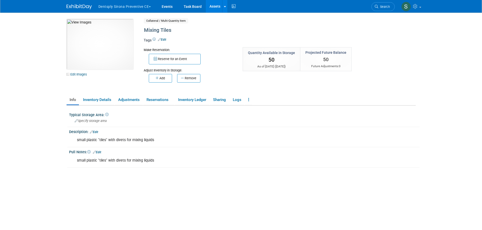
click at [161, 81] on button "Add" at bounding box center [160, 78] width 23 height 9
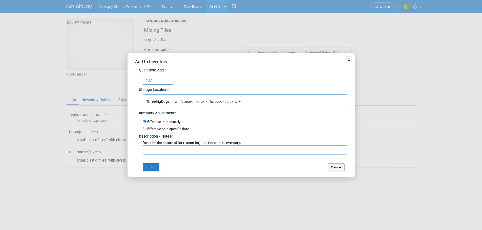
type input "137"
click at [163, 150] on input "text" at bounding box center [245, 150] width 204 height 9
type input "smm"
click at [147, 167] on button "Submit" at bounding box center [151, 168] width 17 height 8
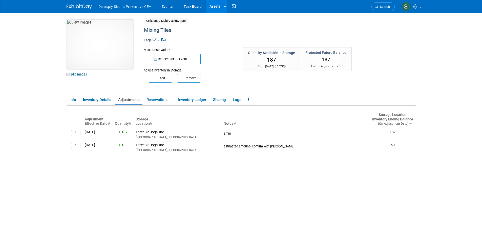
click at [32, 99] on body "Dentsply Sirona Preventive CE Explore: My Workspaces 30 Go to Workspace: Events…" at bounding box center [241, 115] width 482 height 230
